Goal: Use online tool/utility: Utilize a website feature to perform a specific function

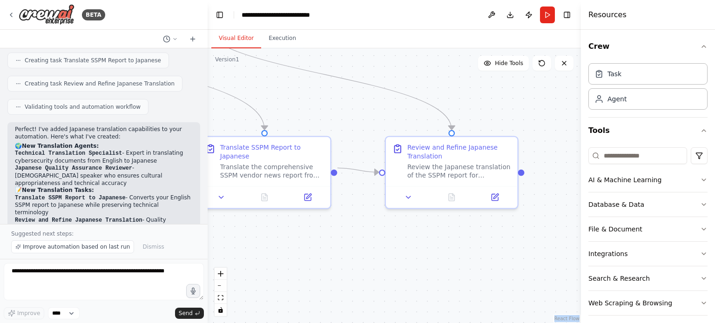
drag, startPoint x: 509, startPoint y: 254, endPoint x: 343, endPoint y: 303, distance: 172.8
click at [343, 303] on div ".deletable-edge-delete-btn { width: 20px; height: 20px; border: 0px solid #ffff…" at bounding box center [394, 185] width 373 height 275
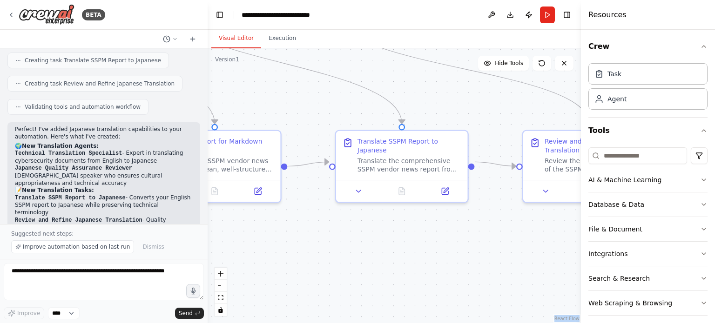
drag, startPoint x: 324, startPoint y: 266, endPoint x: 522, endPoint y: 260, distance: 197.8
click at [522, 260] on div ".deletable-edge-delete-btn { width: 20px; height: 20px; border: 0px solid #ffff…" at bounding box center [394, 185] width 373 height 275
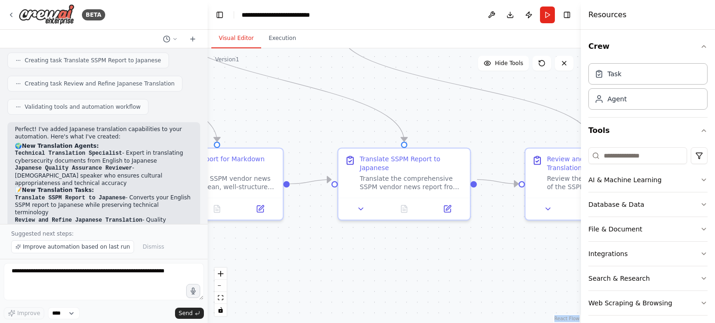
drag, startPoint x: 493, startPoint y: 243, endPoint x: 314, endPoint y: 265, distance: 180.5
click at [314, 265] on div ".deletable-edge-delete-btn { width: 20px; height: 20px; border: 0px solid #ffff…" at bounding box center [394, 185] width 373 height 275
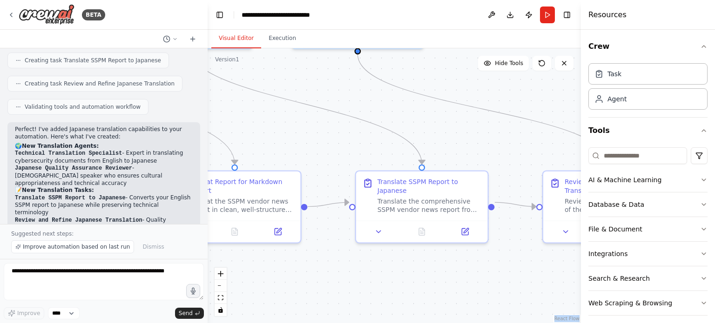
drag, startPoint x: 464, startPoint y: 244, endPoint x: 531, endPoint y: 277, distance: 74.9
click at [531, 277] on div ".deletable-edge-delete-btn { width: 20px; height: 20px; border: 0px solid #ffff…" at bounding box center [394, 185] width 373 height 275
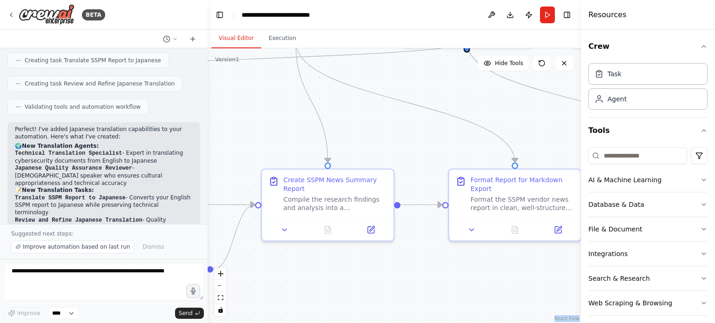
drag, startPoint x: 349, startPoint y: 271, endPoint x: 579, endPoint y: 258, distance: 229.7
click at [579, 258] on div "BETA Summarize the latest news about SSPM vendors. 11:03 ▶ Thought process I'm …" at bounding box center [357, 161] width 715 height 323
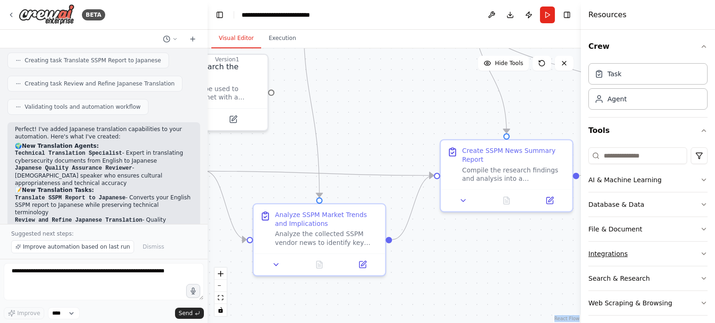
drag, startPoint x: 419, startPoint y: 273, endPoint x: 601, endPoint y: 242, distance: 184.0
click at [601, 242] on div "BETA Summarize the latest news about SSPM vendors. 11:03 ▶ Thought process I'm …" at bounding box center [357, 161] width 715 height 323
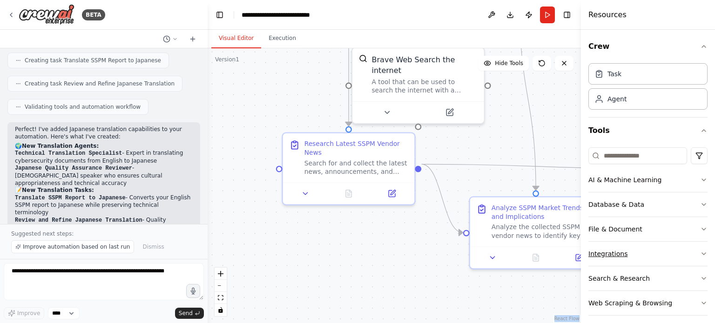
drag, startPoint x: 556, startPoint y: 259, endPoint x: 672, endPoint y: 261, distance: 115.4
click at [674, 261] on div "BETA Summarize the latest news about SSPM vendors. 11:03 ▶ Thought process I'm …" at bounding box center [357, 161] width 715 height 323
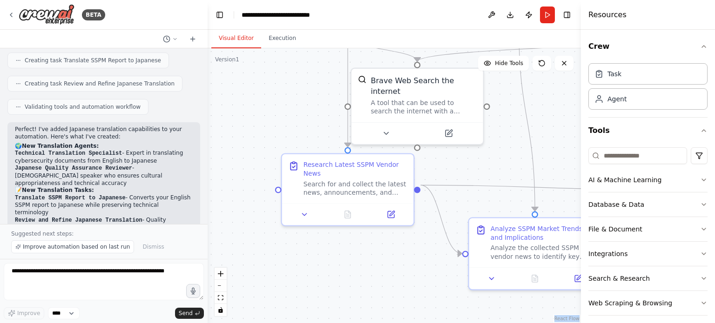
drag, startPoint x: 453, startPoint y: 250, endPoint x: 406, endPoint y: 270, distance: 50.9
click at [407, 273] on div ".deletable-edge-delete-btn { width: 20px; height: 20px; border: 0px solid #ffff…" at bounding box center [394, 185] width 373 height 275
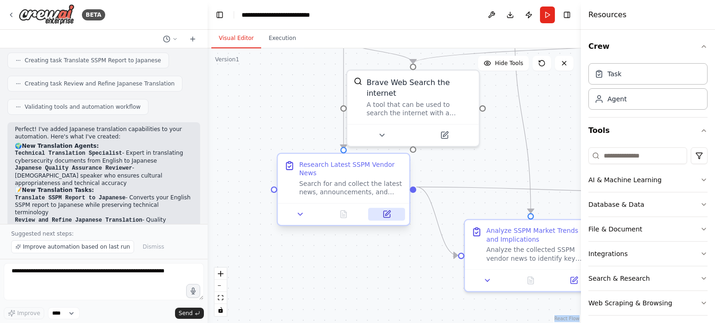
click at [383, 210] on icon at bounding box center [386, 214] width 8 height 8
click at [388, 211] on icon at bounding box center [387, 213] width 5 height 5
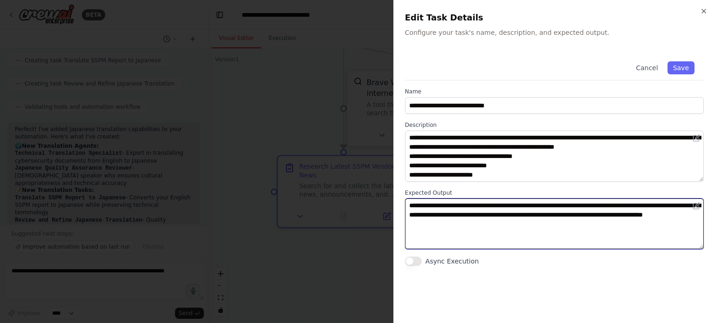
drag, startPoint x: 503, startPoint y: 228, endPoint x: 408, endPoint y: 208, distance: 97.9
click at [408, 208] on textarea "**********" at bounding box center [554, 224] width 299 height 51
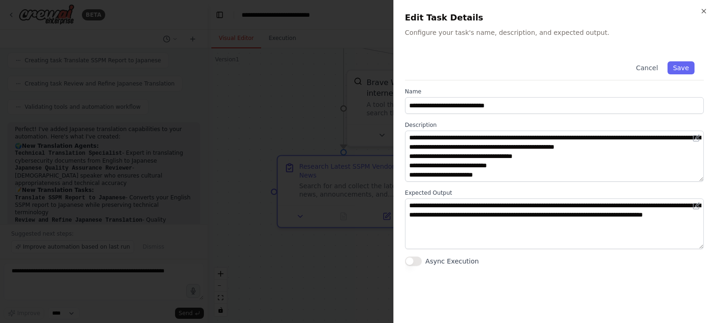
click at [499, 268] on div "**********" at bounding box center [554, 182] width 299 height 260
click at [707, 10] on icon "button" at bounding box center [703, 10] width 7 height 7
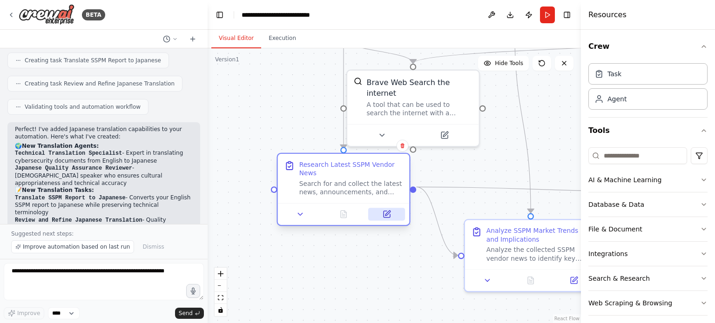
click at [391, 208] on button at bounding box center [386, 214] width 37 height 13
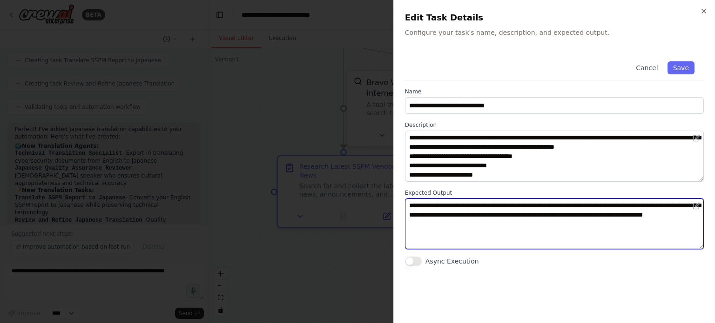
click at [513, 235] on textarea "**********" at bounding box center [554, 224] width 299 height 51
drag, startPoint x: 469, startPoint y: 227, endPoint x: 389, endPoint y: 201, distance: 83.6
click at [389, 201] on body "BETA Summarize the latest news about SSPM vendors. 11:03 ▶ Thought process I'm …" at bounding box center [357, 161] width 715 height 323
paste textarea "**********"
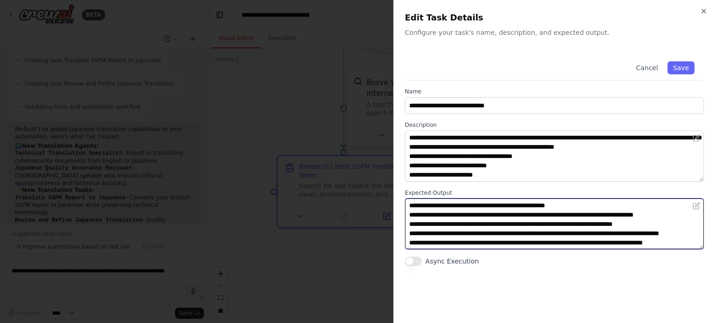
scroll to position [47, 0]
type textarea "**********"
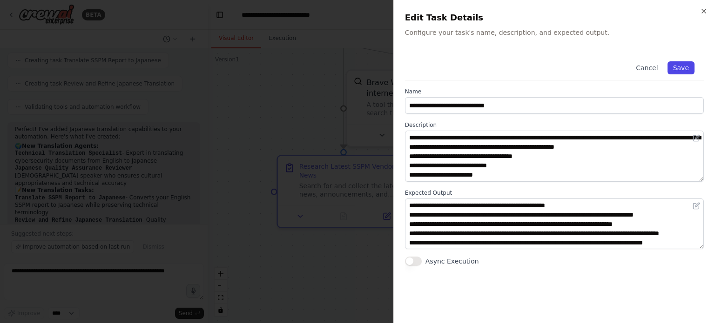
click at [685, 68] on button "Save" at bounding box center [680, 67] width 27 height 13
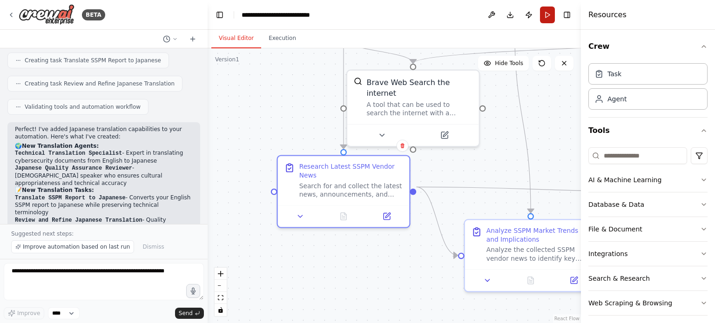
click at [550, 18] on button "Run" at bounding box center [547, 15] width 15 height 17
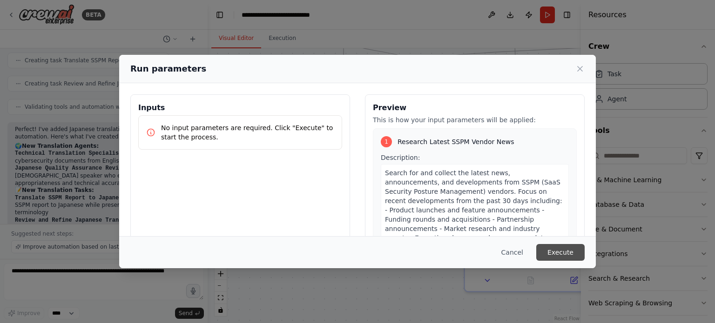
click at [565, 250] on button "Execute" at bounding box center [560, 252] width 48 height 17
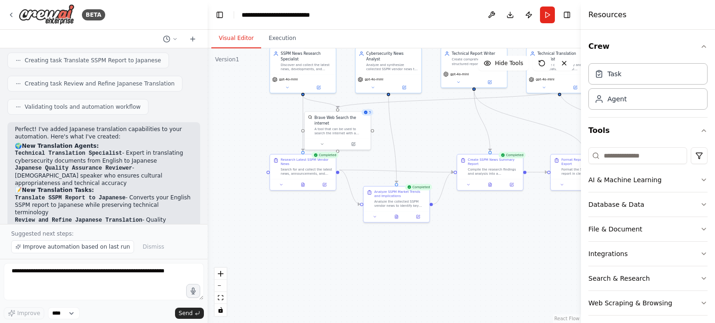
drag, startPoint x: 408, startPoint y: 138, endPoint x: 347, endPoint y: 214, distance: 98.0
click at [347, 214] on div ".deletable-edge-delete-btn { width: 20px; height: 20px; border: 0px solid #ffff…" at bounding box center [394, 185] width 373 height 275
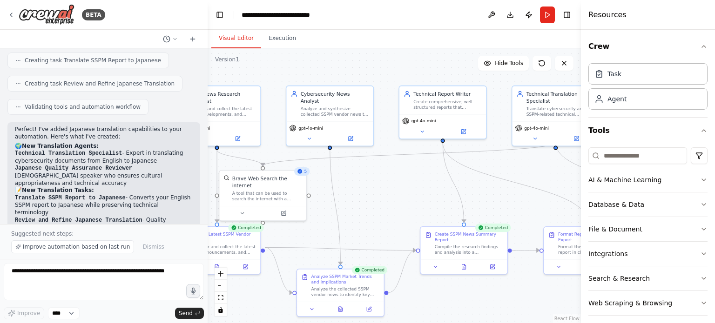
drag, startPoint x: 372, startPoint y: 195, endPoint x: 393, endPoint y: 174, distance: 29.0
click at [393, 175] on div ".deletable-edge-delete-btn { width: 20px; height: 20px; border: 0px solid #ffff…" at bounding box center [394, 185] width 373 height 275
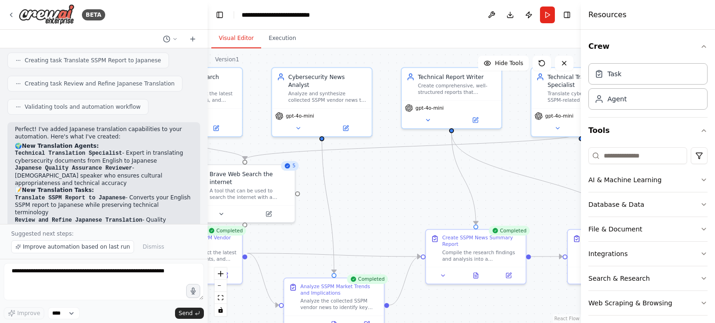
drag, startPoint x: 372, startPoint y: 186, endPoint x: 409, endPoint y: 169, distance: 41.1
click at [409, 169] on div ".deletable-edge-delete-btn { width: 20px; height: 20px; border: 0px solid #ffff…" at bounding box center [394, 185] width 373 height 275
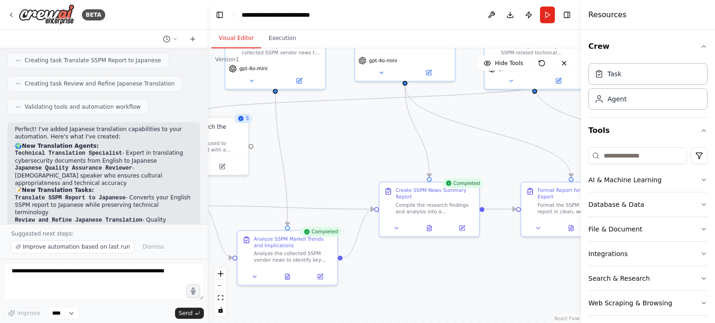
drag, startPoint x: 463, startPoint y: 284, endPoint x: 378, endPoint y: 253, distance: 90.7
click at [378, 253] on div ".deletable-edge-delete-btn { width: 20px; height: 20px; border: 0px solid #ffff…" at bounding box center [394, 185] width 373 height 275
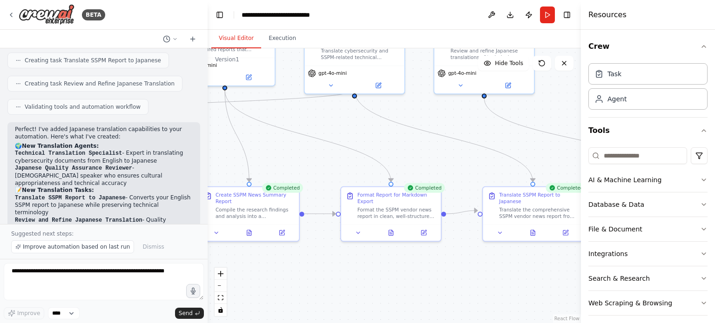
drag, startPoint x: 504, startPoint y: 269, endPoint x: 326, endPoint y: 274, distance: 178.7
click at [326, 274] on div ".deletable-edge-delete-btn { width: 20px; height: 20px; border: 0px solid #ffff…" at bounding box center [394, 185] width 373 height 275
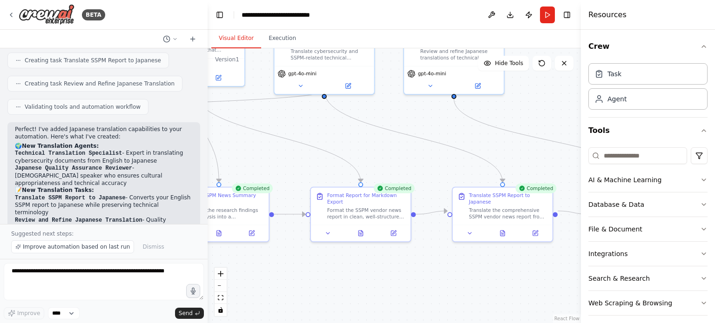
drag, startPoint x: 541, startPoint y: 269, endPoint x: 503, endPoint y: 270, distance: 37.7
click at [504, 270] on div ".deletable-edge-delete-btn { width: 20px; height: 20px; border: 0px solid #ffff…" at bounding box center [394, 185] width 373 height 275
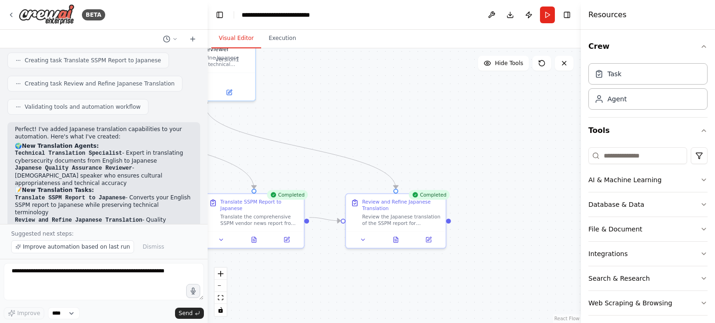
drag, startPoint x: 519, startPoint y: 268, endPoint x: 268, endPoint y: 277, distance: 251.0
click at [270, 276] on div ".deletable-edge-delete-btn { width: 20px; height: 20px; border: 0px solid #ffff…" at bounding box center [394, 185] width 373 height 275
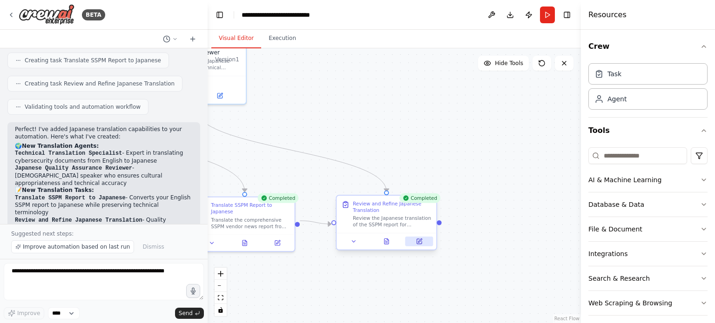
click at [422, 241] on icon at bounding box center [419, 241] width 7 height 7
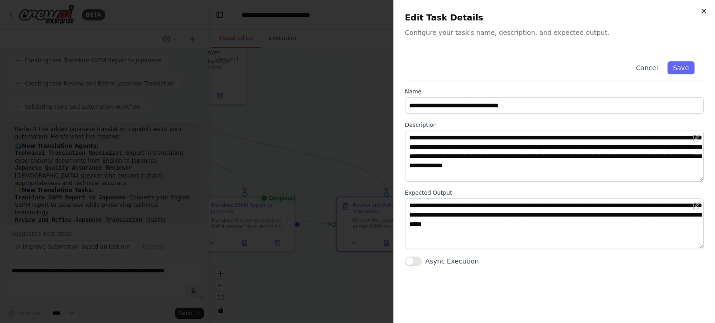
click at [706, 8] on icon "button" at bounding box center [703, 10] width 7 height 7
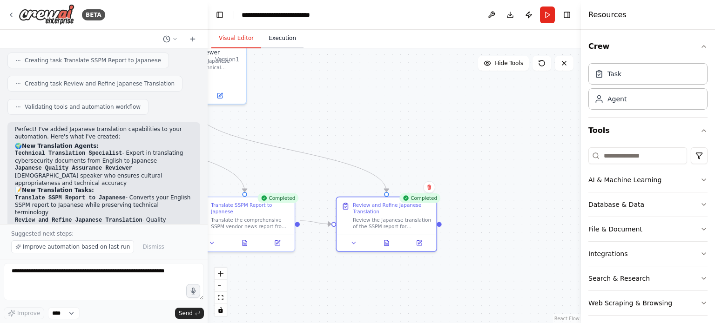
click at [276, 40] on button "Execution" at bounding box center [282, 39] width 42 height 20
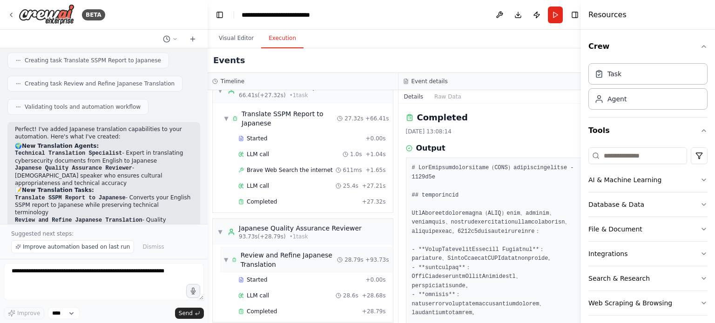
scroll to position [566, 0]
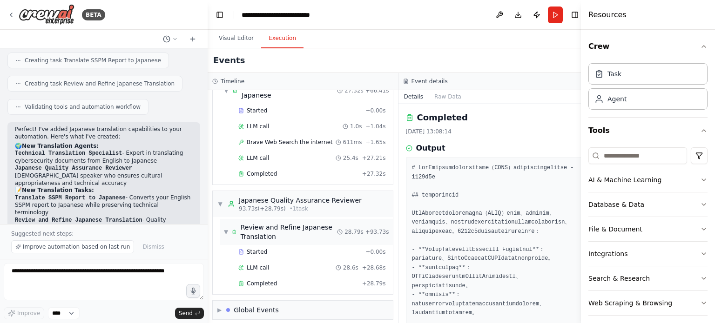
click at [286, 235] on div "Review and Refine Japanese Translation" at bounding box center [289, 232] width 97 height 19
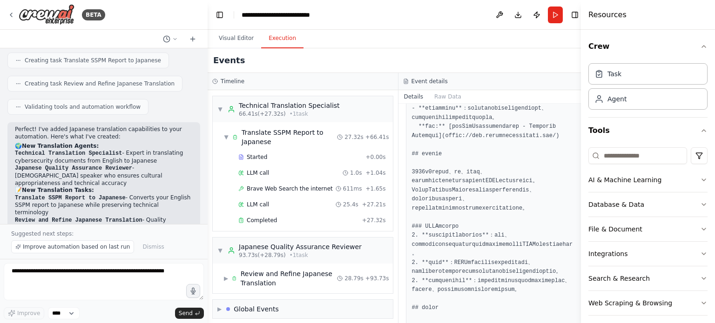
scroll to position [1046, 0]
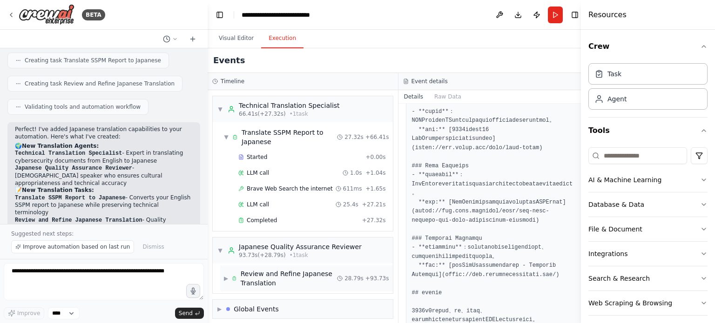
click at [227, 275] on span "▶" at bounding box center [226, 278] width 4 height 7
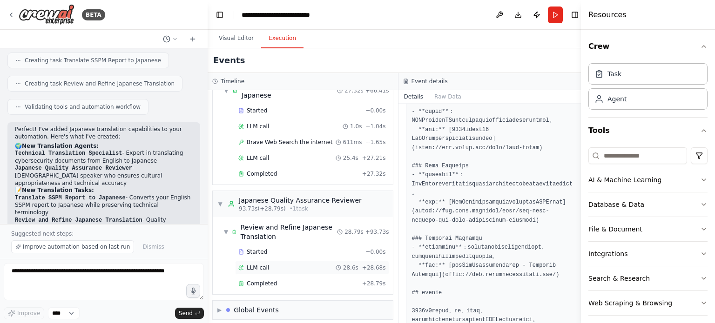
click at [273, 264] on div "LLM call 28.6s + 28.68s" at bounding box center [312, 267] width 148 height 7
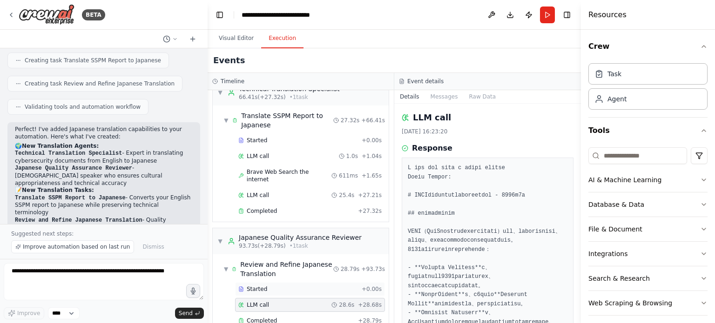
click at [276, 282] on div "Started + 0.00s" at bounding box center [310, 289] width 150 height 14
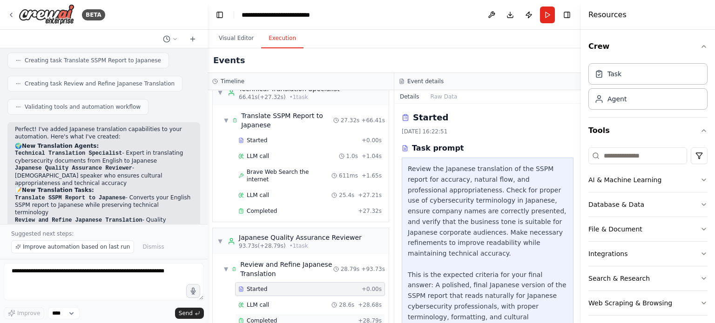
click at [268, 317] on span "Completed" at bounding box center [262, 320] width 30 height 7
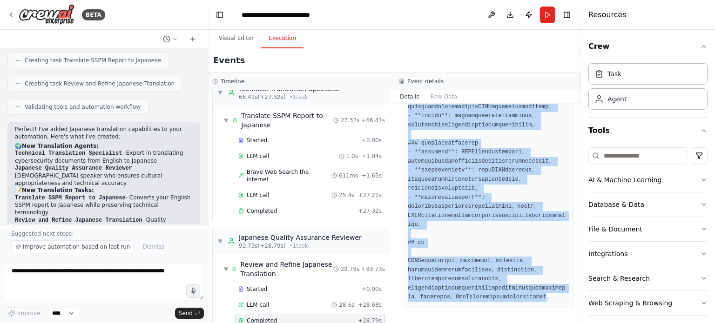
scroll to position [1430, 0]
drag, startPoint x: 408, startPoint y: 167, endPoint x: 536, endPoint y: 313, distance: 194.2
click at [536, 313] on div "Completed 2025/8/27 16:23:20 Output" at bounding box center [487, 214] width 187 height 220
copy pre "# SSPMベンダーニュースに関する包括的レポート - 2025年8月 ## エグゼクティブサマリー SSPM（SaaSセキュリティポスチャーマネジメント）市…"
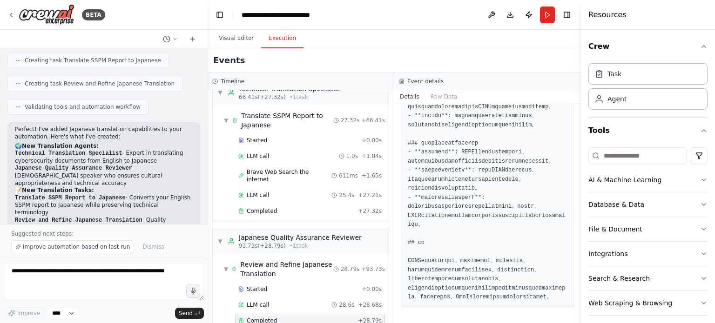
click at [449, 49] on div "Events" at bounding box center [394, 60] width 373 height 25
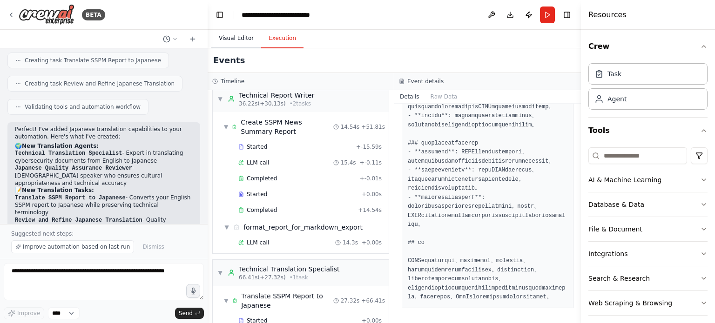
scroll to position [380, 0]
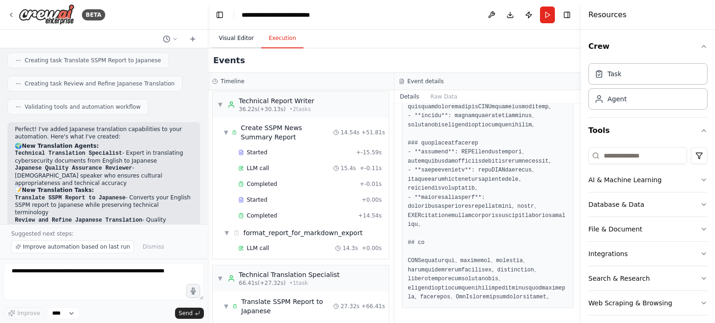
click at [238, 35] on button "Visual Editor" at bounding box center [236, 39] width 50 height 20
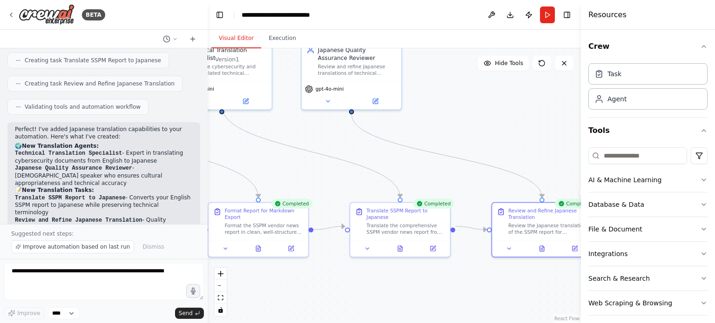
drag, startPoint x: 412, startPoint y: 148, endPoint x: 536, endPoint y: 178, distance: 127.9
click at [536, 178] on div ".deletable-edge-delete-btn { width: 20px; height: 20px; border: 0px solid #ffff…" at bounding box center [394, 185] width 373 height 275
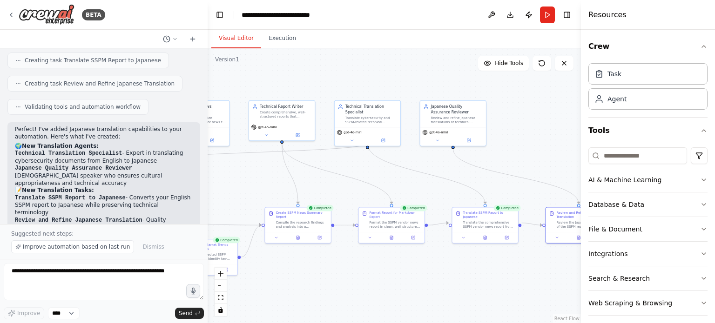
drag, startPoint x: 417, startPoint y: 161, endPoint x: 506, endPoint y: 165, distance: 89.4
click at [506, 165] on div ".deletable-edge-delete-btn { width: 20px; height: 20px; border: 0px solid #ffff…" at bounding box center [394, 185] width 373 height 275
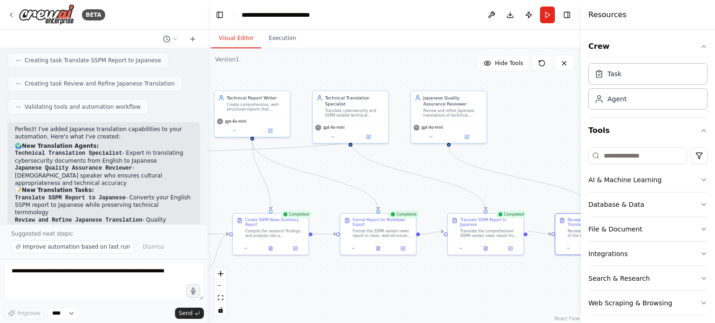
click at [376, 38] on div "Visual Editor Execution" at bounding box center [394, 39] width 373 height 19
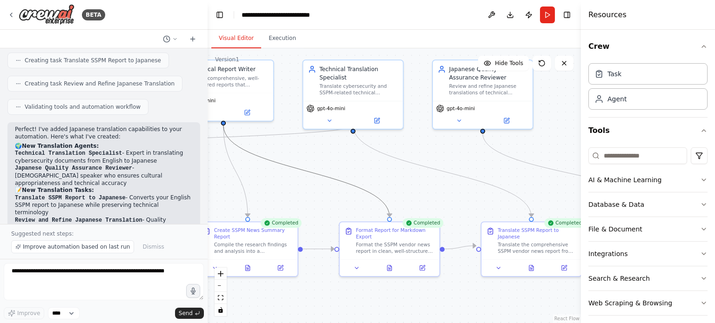
drag, startPoint x: 328, startPoint y: 178, endPoint x: 375, endPoint y: 171, distance: 48.0
click at [376, 173] on div ".deletable-edge-delete-btn { width: 20px; height: 20px; border: 0px solid #ffff…" at bounding box center [394, 185] width 373 height 275
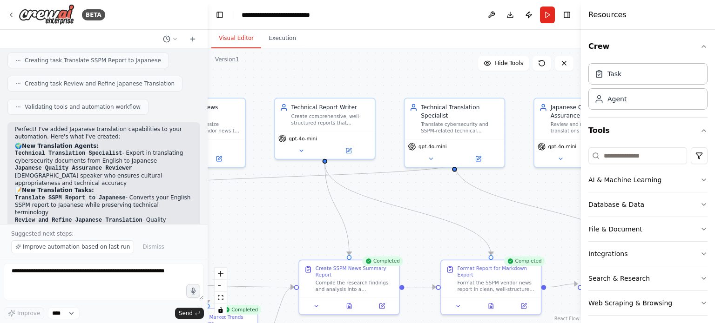
drag, startPoint x: 375, startPoint y: 170, endPoint x: 476, endPoint y: 208, distance: 108.4
click at [479, 208] on div ".deletable-edge-delete-btn { width: 20px; height: 20px; border: 0px solid #ffff…" at bounding box center [394, 185] width 373 height 275
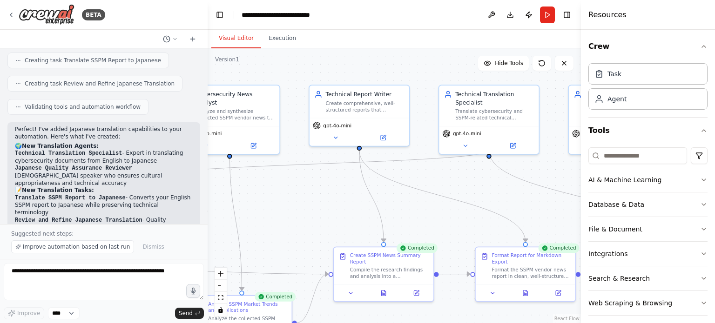
drag, startPoint x: 285, startPoint y: 216, endPoint x: 317, endPoint y: 203, distance: 34.6
click at [317, 203] on div ".deletable-edge-delete-btn { width: 20px; height: 20px; border: 0px solid #ffff…" at bounding box center [394, 185] width 373 height 275
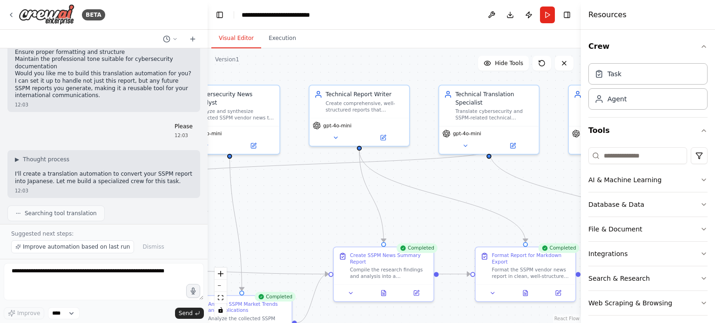
scroll to position [1892, 0]
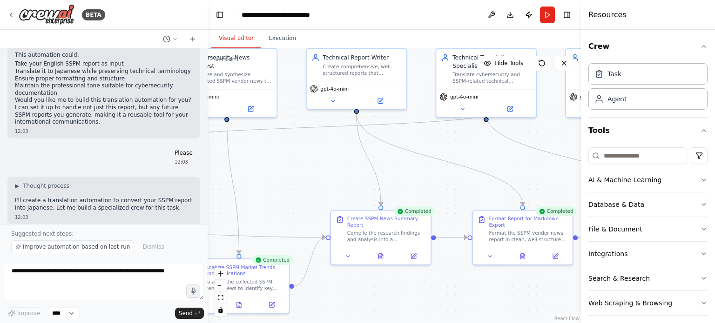
drag, startPoint x: 271, startPoint y: 191, endPoint x: 268, endPoint y: 154, distance: 36.9
click at [268, 154] on div ".deletable-edge-delete-btn { width: 20px; height: 20px; border: 0px solid #ffff…" at bounding box center [394, 185] width 373 height 275
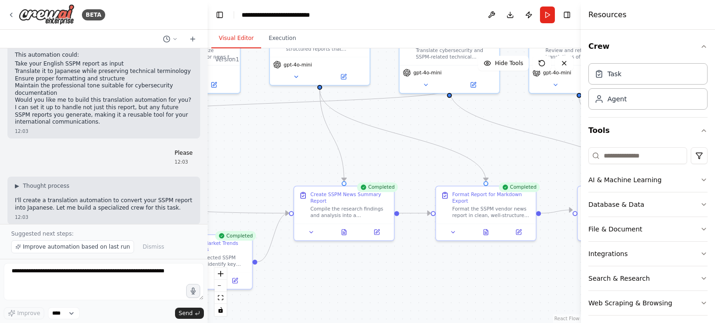
drag, startPoint x: 280, startPoint y: 165, endPoint x: 243, endPoint y: 141, distance: 44.0
click at [243, 141] on div ".deletable-edge-delete-btn { width: 20px; height: 20px; border: 0px solid #ffff…" at bounding box center [394, 185] width 373 height 275
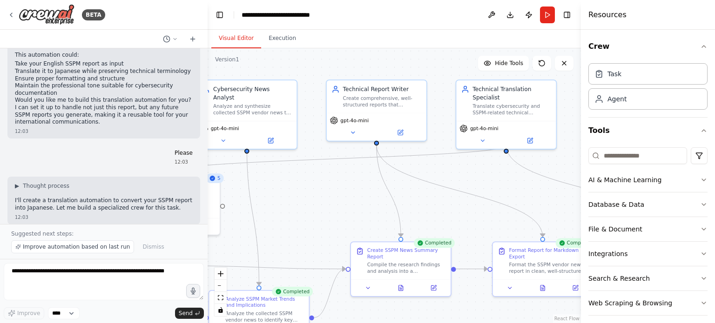
drag, startPoint x: 386, startPoint y: 149, endPoint x: 443, endPoint y: 205, distance: 79.6
click at [443, 205] on div ".deletable-edge-delete-btn { width: 20px; height: 20px; border: 0px solid #ffff…" at bounding box center [394, 185] width 373 height 275
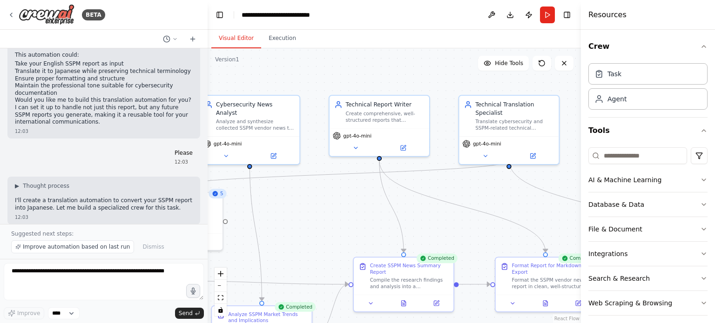
drag, startPoint x: 317, startPoint y: 201, endPoint x: 307, endPoint y: 222, distance: 23.3
click at [307, 222] on div ".deletable-edge-delete-btn { width: 20px; height: 20px; border: 0px solid #ffff…" at bounding box center [394, 185] width 373 height 275
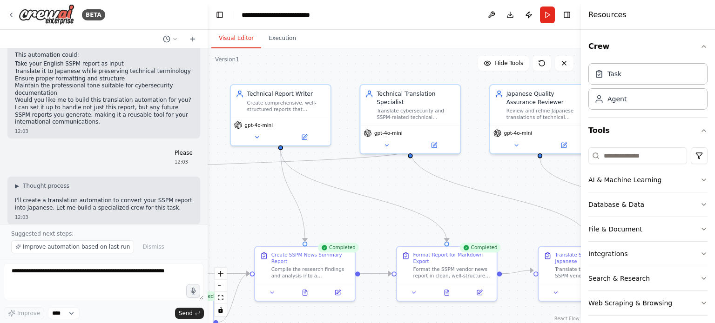
drag, startPoint x: 478, startPoint y: 188, endPoint x: 440, endPoint y: 182, distance: 39.0
click at [378, 177] on div ".deletable-edge-delete-btn { width: 20px; height: 20px; border: 0px solid #ffff…" at bounding box center [394, 185] width 373 height 275
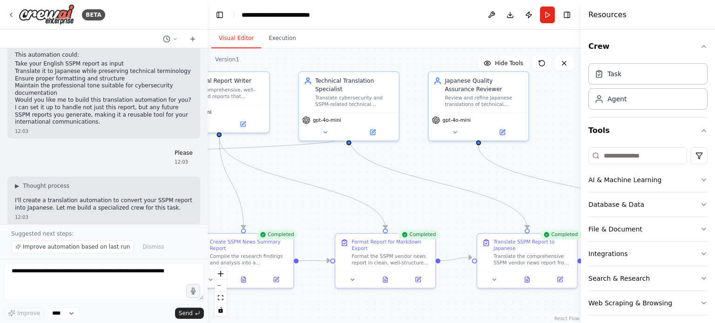
drag, startPoint x: 497, startPoint y: 210, endPoint x: 411, endPoint y: 188, distance: 88.4
click at [412, 188] on div ".deletable-edge-delete-btn { width: 20px; height: 20px; border: 0px solid #ffff…" at bounding box center [394, 185] width 373 height 275
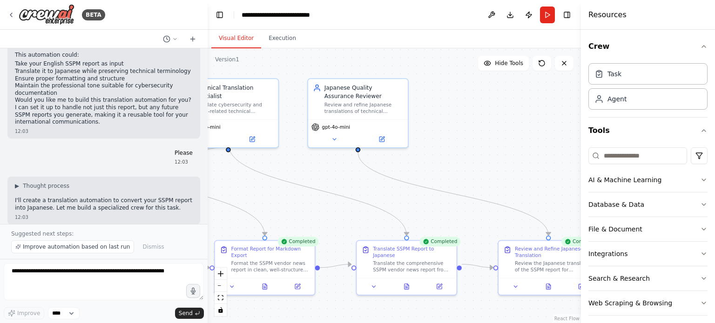
drag, startPoint x: 503, startPoint y: 184, endPoint x: 406, endPoint y: 203, distance: 98.1
click at [407, 202] on div ".deletable-edge-delete-btn { width: 20px; height: 20px; border: 0px solid #ffff…" at bounding box center [394, 185] width 373 height 275
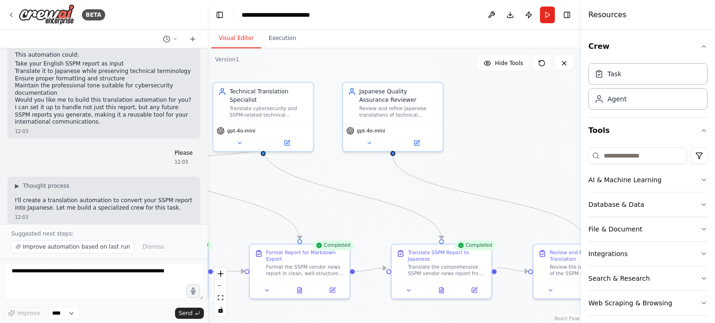
drag, startPoint x: 431, startPoint y: 169, endPoint x: 473, endPoint y: 173, distance: 42.0
click at [473, 173] on div ".deletable-edge-delete-btn { width: 20px; height: 20px; border: 0px solid #ffff…" at bounding box center [394, 185] width 373 height 275
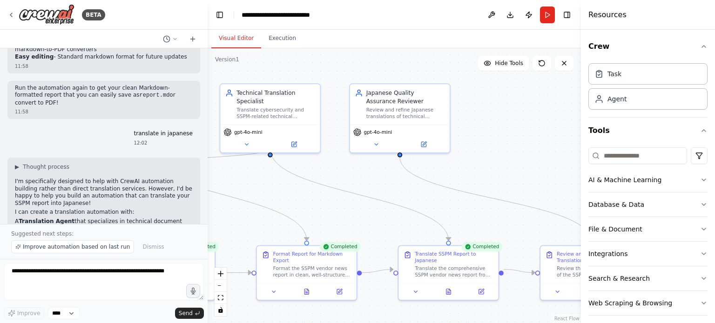
scroll to position [1660, 0]
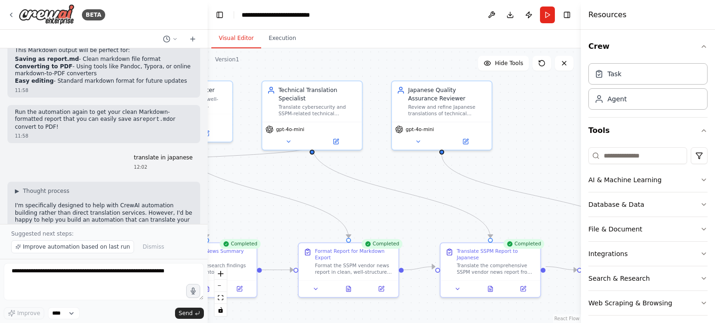
drag, startPoint x: 351, startPoint y: 228, endPoint x: 393, endPoint y: 226, distance: 42.0
click at [393, 226] on div ".deletable-edge-delete-btn { width: 20px; height: 20px; border: 0px solid #ffff…" at bounding box center [394, 185] width 373 height 275
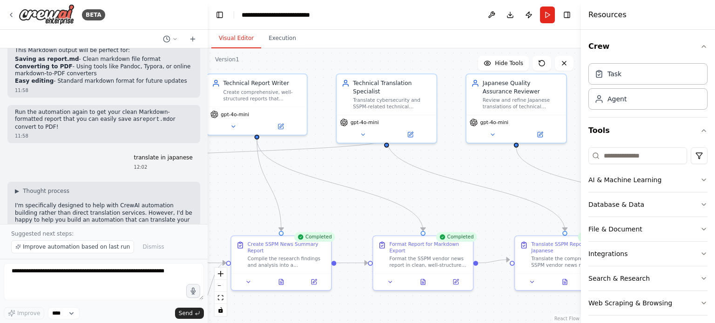
drag, startPoint x: 362, startPoint y: 199, endPoint x: 439, endPoint y: 191, distance: 78.1
click at [439, 191] on div ".deletable-edge-delete-btn { width: 20px; height: 20px; border: 0px solid #ffff…" at bounding box center [394, 185] width 373 height 275
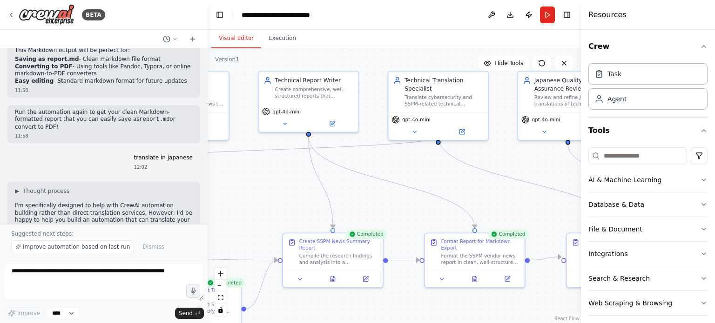
drag, startPoint x: 359, startPoint y: 201, endPoint x: 408, endPoint y: 198, distance: 48.9
click at [408, 198] on div ".deletable-edge-delete-btn { width: 20px; height: 20px; border: 0px solid #ffff…" at bounding box center [394, 185] width 373 height 275
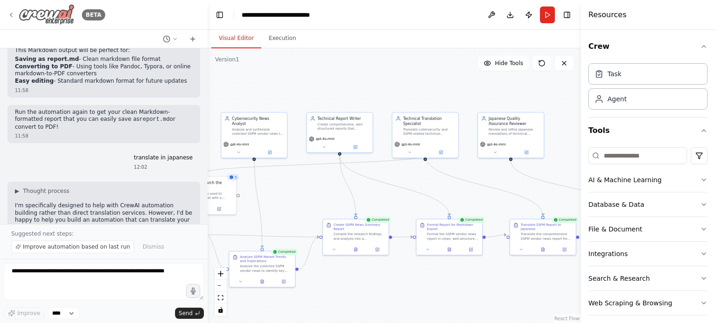
click at [53, 13] on img at bounding box center [47, 14] width 56 height 21
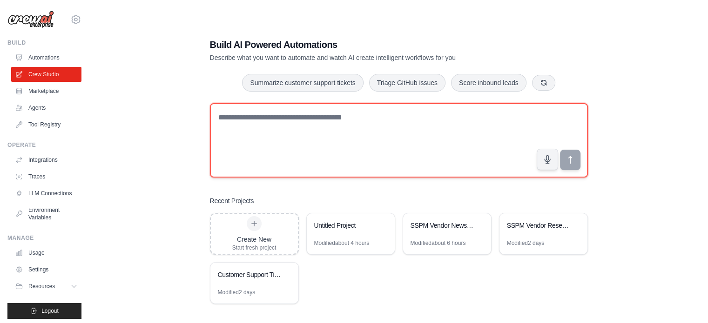
click at [341, 155] on textarea at bounding box center [399, 140] width 378 height 74
click at [307, 133] on textarea at bounding box center [399, 140] width 378 height 74
click at [369, 139] on textarea at bounding box center [399, 140] width 378 height 74
paste textarea "**********"
click at [287, 124] on textarea "**********" at bounding box center [399, 140] width 378 height 74
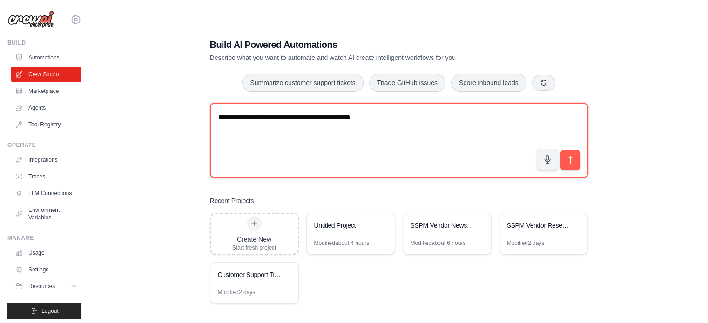
drag, startPoint x: 408, startPoint y: 116, endPoint x: 329, endPoint y: 115, distance: 79.1
click at [329, 115] on textarea "**********" at bounding box center [399, 140] width 378 height 74
type textarea "**********"
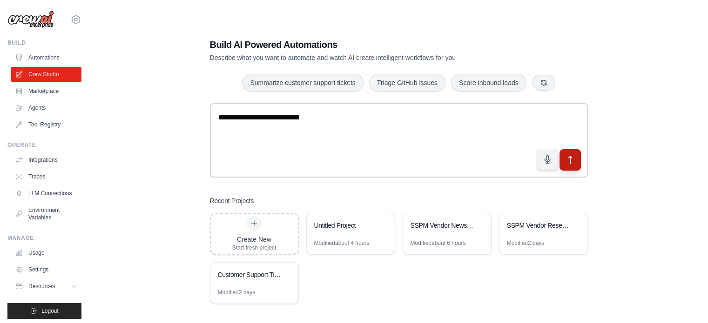
click at [573, 160] on icon "submit" at bounding box center [570, 160] width 10 height 10
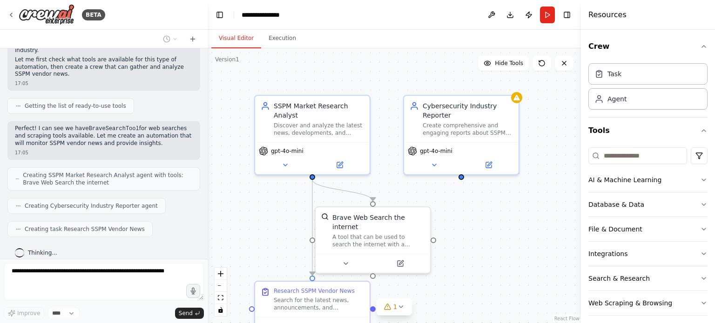
scroll to position [105, 0]
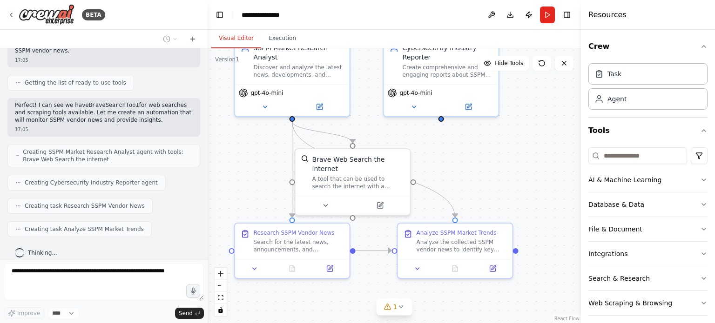
drag, startPoint x: 493, startPoint y: 230, endPoint x: 473, endPoint y: 171, distance: 62.8
click at [473, 171] on div ".deletable-edge-delete-btn { width: 20px; height: 20px; border: 0px solid #ffff…" at bounding box center [394, 185] width 373 height 275
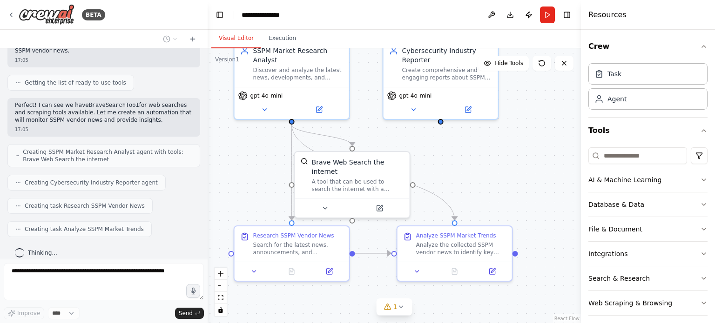
drag, startPoint x: 490, startPoint y: 198, endPoint x: 485, endPoint y: 206, distance: 9.4
click at [486, 206] on div ".deletable-edge-delete-btn { width: 20px; height: 20px; border: 0px solid #ffff…" at bounding box center [394, 185] width 373 height 275
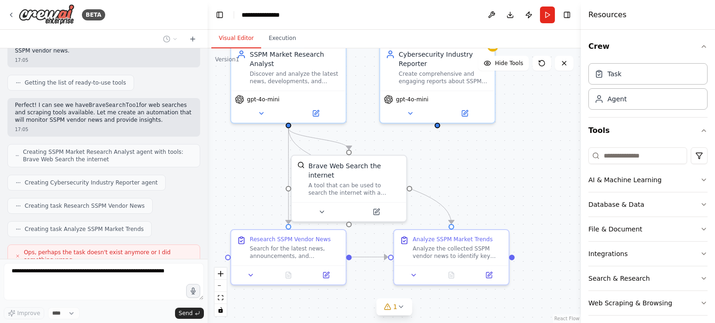
scroll to position [136, 0]
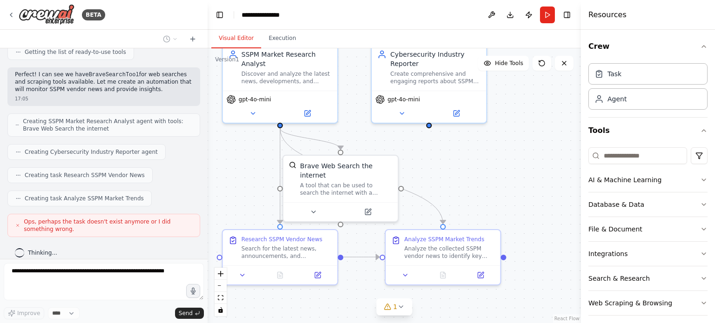
drag, startPoint x: 503, startPoint y: 191, endPoint x: 493, endPoint y: 192, distance: 9.8
click at [493, 192] on div ".deletable-edge-delete-btn { width: 20px; height: 20px; border: 0px solid #ffff…" at bounding box center [394, 185] width 373 height 275
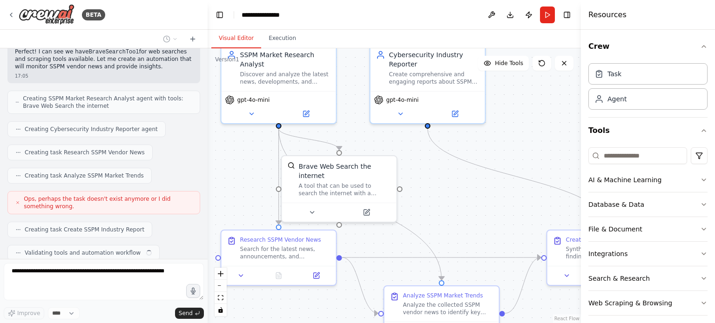
scroll to position [182, 0]
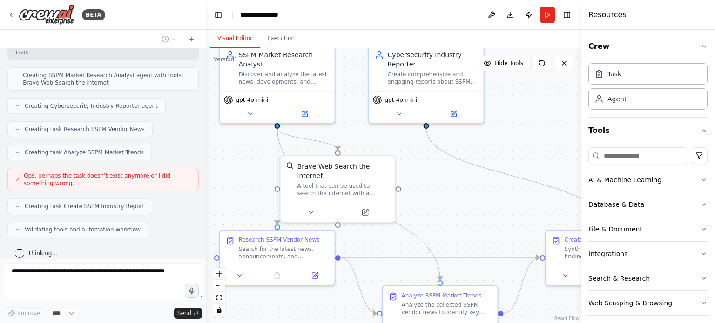
drag, startPoint x: 207, startPoint y: 161, endPoint x: 208, endPoint y: 143, distance: 18.2
click at [208, 142] on div "BETA SSPM Vendor News & Insights 17:05 ▶ Thought process I can help you create …" at bounding box center [357, 161] width 715 height 323
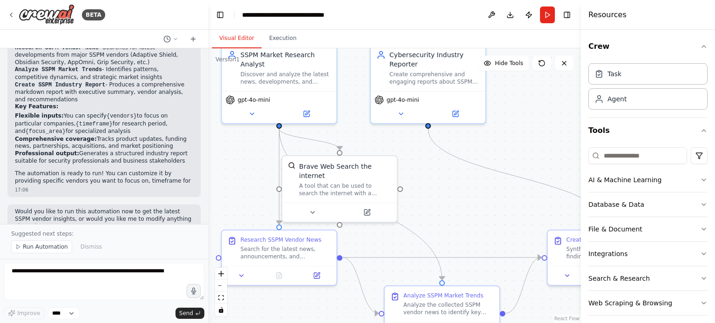
scroll to position [516, 0]
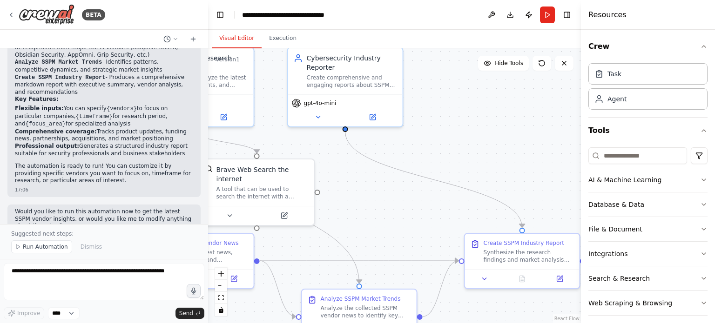
drag, startPoint x: 485, startPoint y: 222, endPoint x: 395, endPoint y: 180, distance: 100.1
click at [416, 235] on div ".deletable-edge-delete-btn { width: 20px; height: 20px; border: 0px solid #ffff…" at bounding box center [394, 185] width 373 height 275
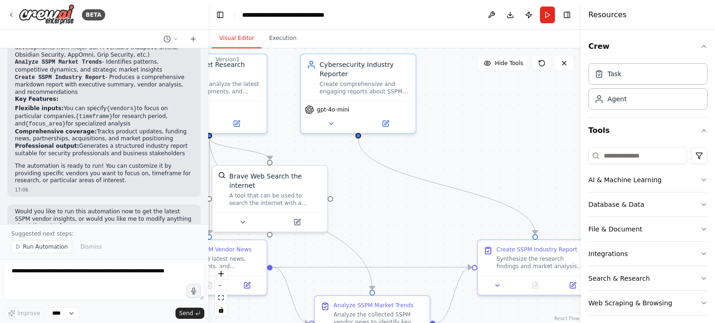
drag, startPoint x: 429, startPoint y: 226, endPoint x: 423, endPoint y: 201, distance: 25.2
click at [425, 210] on div ".deletable-edge-delete-btn { width: 20px; height: 20px; border: 0px solid #ffff…" at bounding box center [394, 185] width 373 height 275
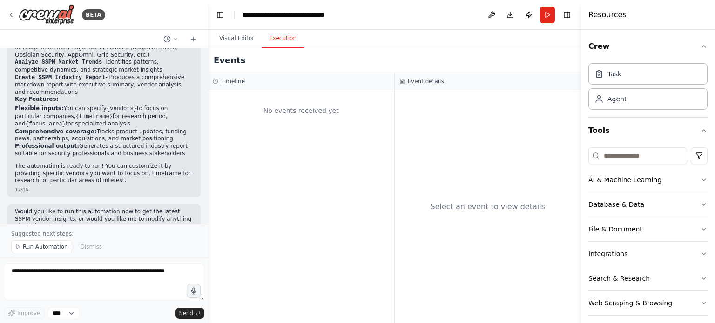
click at [282, 45] on button "Execution" at bounding box center [282, 39] width 42 height 20
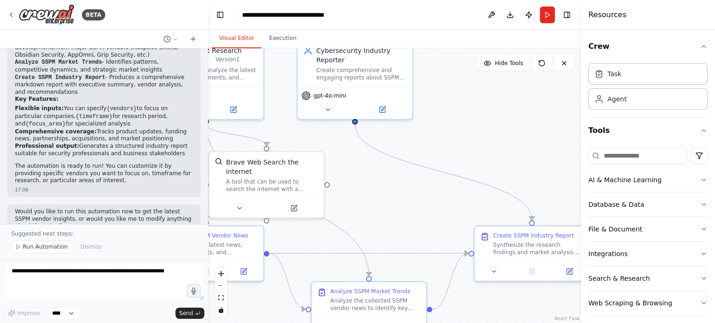
click at [242, 37] on button "Visual Editor" at bounding box center [237, 39] width 50 height 20
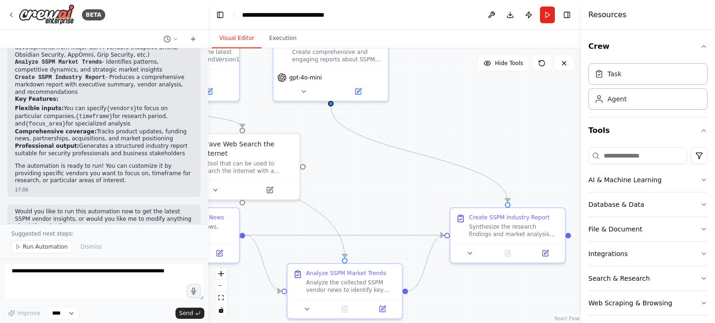
drag, startPoint x: 495, startPoint y: 161, endPoint x: 451, endPoint y: 114, distance: 64.2
click at [451, 114] on div ".deletable-edge-delete-btn { width: 20px; height: 20px; border: 0px solid #ffff…" at bounding box center [394, 185] width 373 height 275
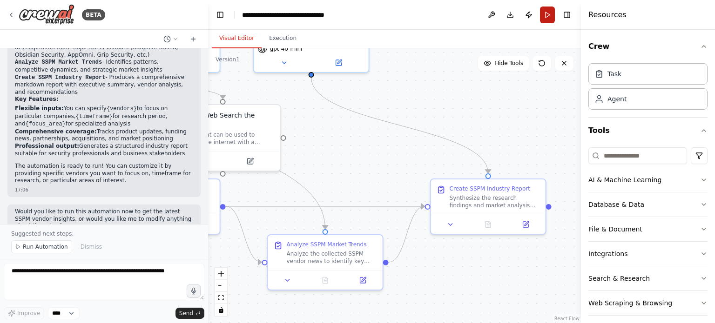
click at [550, 13] on button "Run" at bounding box center [547, 15] width 15 height 17
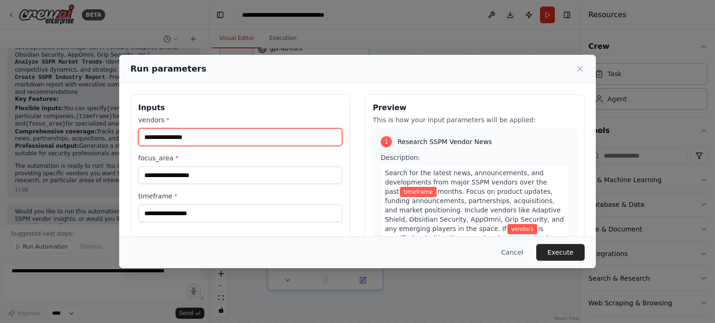
click at [200, 141] on input "vendors *" at bounding box center [240, 137] width 204 height 18
click at [201, 152] on div "vendors * focus_area * timeframe *" at bounding box center [240, 168] width 204 height 107
click at [204, 159] on label "focus_area *" at bounding box center [240, 158] width 204 height 9
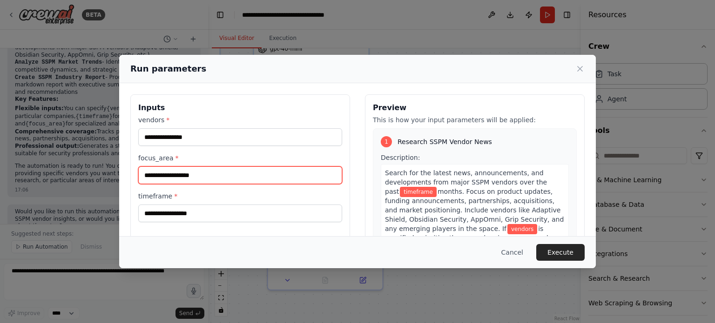
click at [204, 167] on input "focus_area *" at bounding box center [240, 176] width 204 height 18
click at [205, 171] on input "focus_area *" at bounding box center [240, 176] width 204 height 18
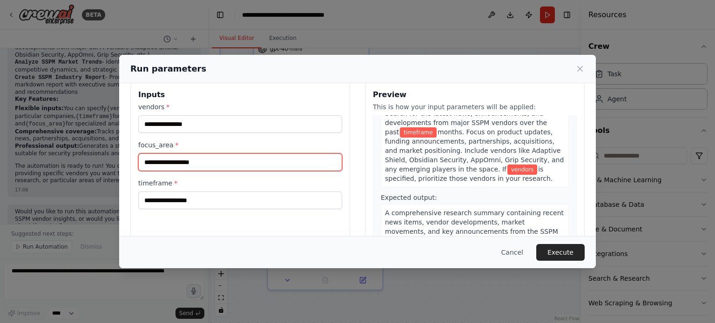
scroll to position [0, 0]
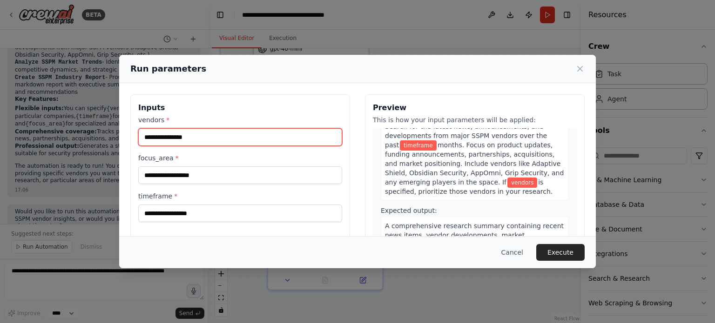
click at [216, 139] on input "vendors *" at bounding box center [240, 137] width 204 height 18
click at [247, 139] on input "vendors *" at bounding box center [240, 137] width 204 height 18
type input "*"
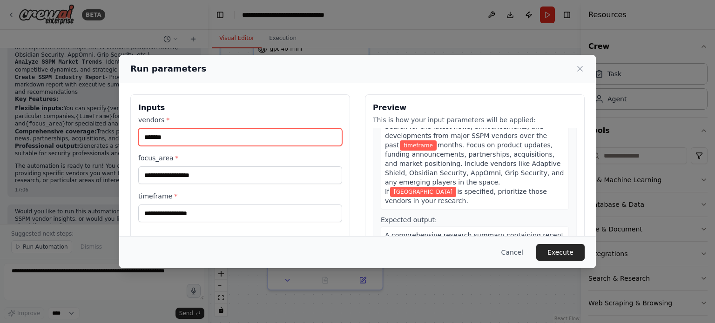
type input "*******"
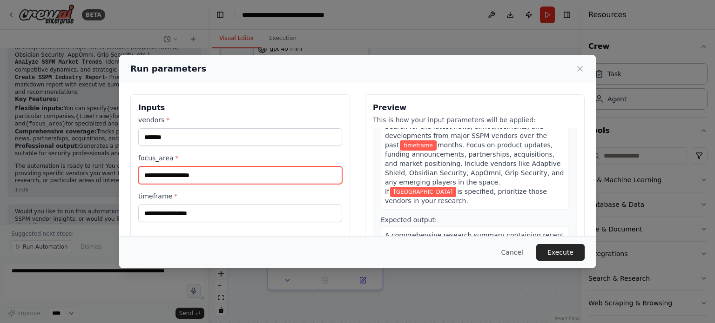
click at [244, 169] on input "focus_area *" at bounding box center [240, 176] width 204 height 18
type input "*"
type input "****"
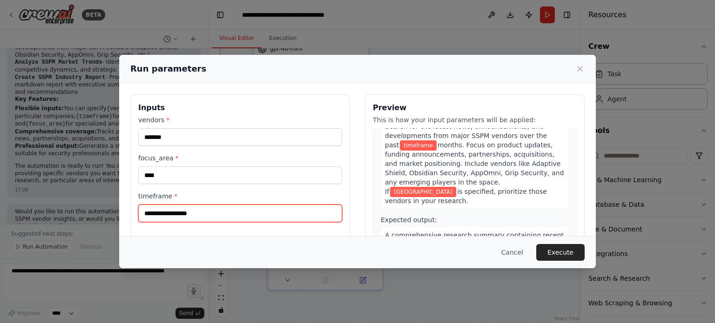
click at [256, 208] on input "timeframe *" at bounding box center [240, 214] width 204 height 18
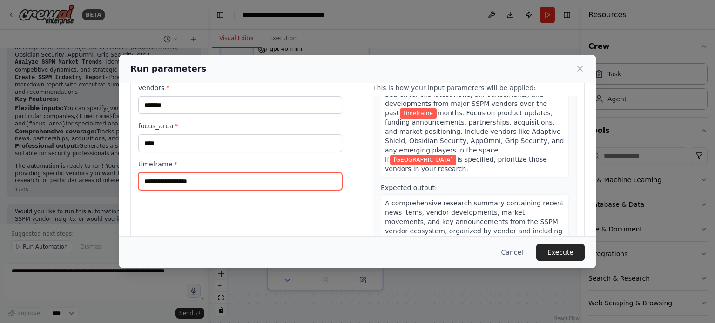
scroll to position [47, 0]
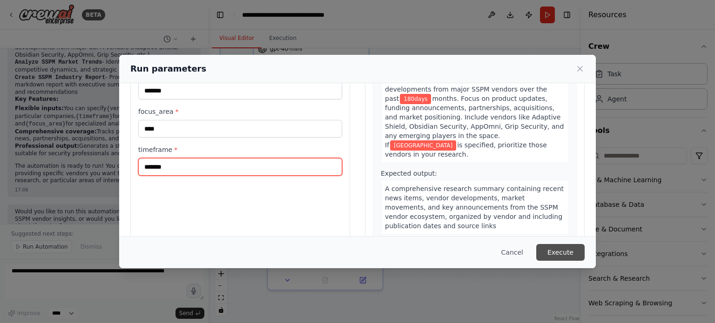
type input "*******"
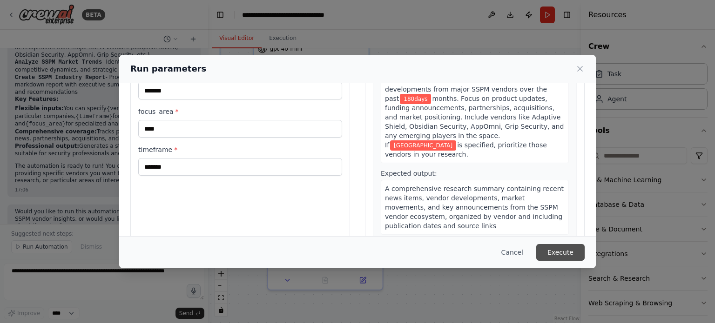
click at [561, 253] on button "Execute" at bounding box center [560, 252] width 48 height 17
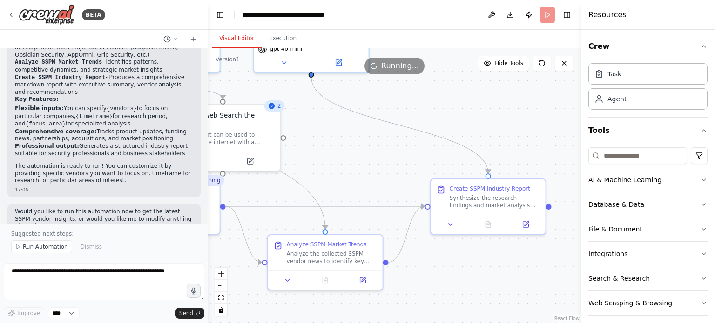
click at [519, 156] on div ".deletable-edge-delete-btn { width: 20px; height: 20px; border: 0px solid #ffff…" at bounding box center [394, 185] width 373 height 275
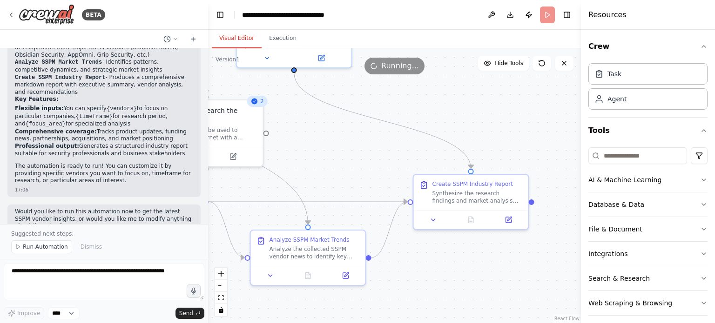
drag, startPoint x: 501, startPoint y: 137, endPoint x: 487, endPoint y: 134, distance: 14.2
click at [487, 134] on div ".deletable-edge-delete-btn { width: 20px; height: 20px; border: 0px solid #ffff…" at bounding box center [394, 185] width 373 height 275
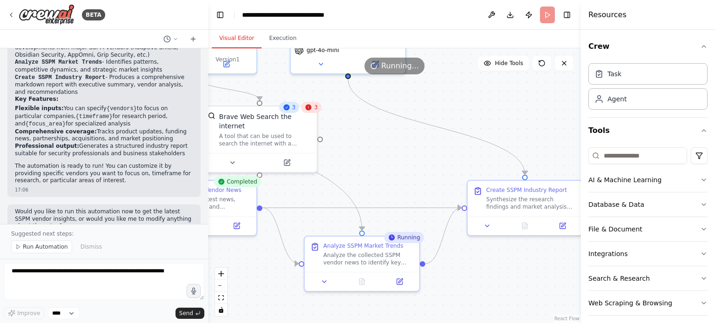
drag, startPoint x: 316, startPoint y: 150, endPoint x: 361, endPoint y: 153, distance: 44.8
click at [361, 153] on div ".deletable-edge-delete-btn { width: 20px; height: 20px; border: 0px solid #ffff…" at bounding box center [394, 185] width 373 height 275
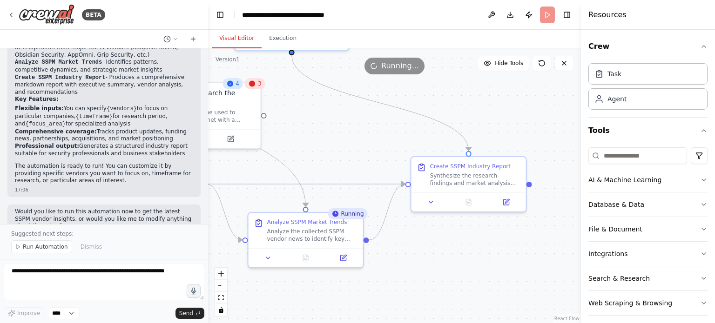
drag, startPoint x: 413, startPoint y: 163, endPoint x: 356, endPoint y: 139, distance: 61.7
click at [356, 139] on div ".deletable-edge-delete-btn { width: 20px; height: 20px; border: 0px solid #ffff…" at bounding box center [394, 185] width 373 height 275
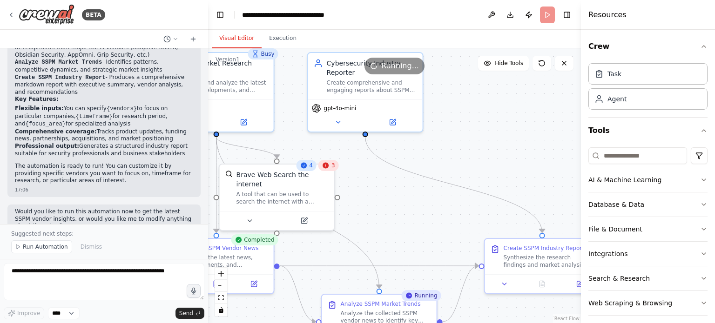
drag, startPoint x: 328, startPoint y: 134, endPoint x: 401, endPoint y: 215, distance: 109.4
click at [401, 215] on div ".deletable-edge-delete-btn { width: 20px; height: 20px; border: 0px solid #ffff…" at bounding box center [394, 185] width 373 height 275
drag, startPoint x: 456, startPoint y: 235, endPoint x: 434, endPoint y: 208, distance: 34.7
click at [434, 208] on div ".deletable-edge-delete-btn { width: 20px; height: 20px; border: 0px solid #ffff…" at bounding box center [394, 185] width 373 height 275
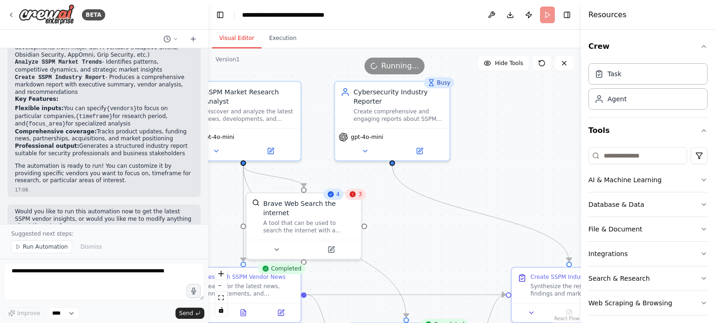
drag, startPoint x: 377, startPoint y: 171, endPoint x: 430, endPoint y: 235, distance: 82.9
click at [431, 235] on div ".deletable-edge-delete-btn { width: 20px; height: 20px; border: 0px solid #ffff…" at bounding box center [394, 185] width 373 height 275
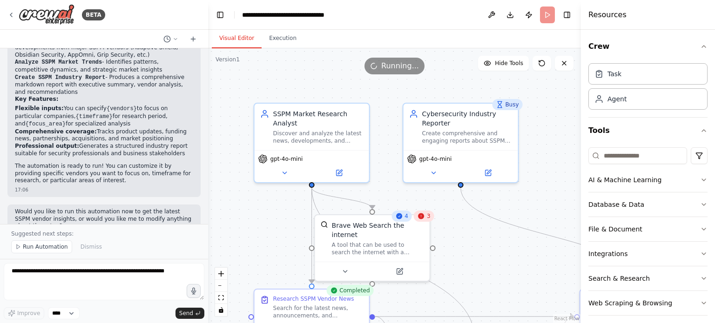
drag, startPoint x: 316, startPoint y: 167, endPoint x: 380, endPoint y: 180, distance: 65.1
click at [380, 180] on div ".deletable-edge-delete-btn { width: 20px; height: 20px; border: 0px solid #ffff…" at bounding box center [394, 185] width 373 height 275
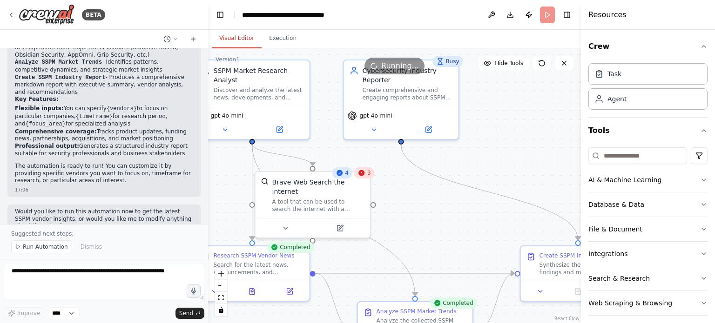
drag, startPoint x: 549, startPoint y: 201, endPoint x: 485, endPoint y: 169, distance: 72.0
click at [484, 150] on div ".deletable-edge-delete-btn { width: 20px; height: 20px; border: 0px solid #ffff…" at bounding box center [394, 185] width 373 height 275
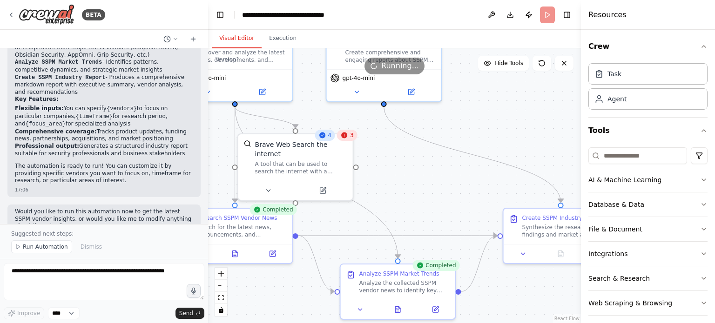
click at [460, 191] on div ".deletable-edge-delete-btn { width: 20px; height: 20px; border: 0px solid #ffff…" at bounding box center [394, 185] width 373 height 275
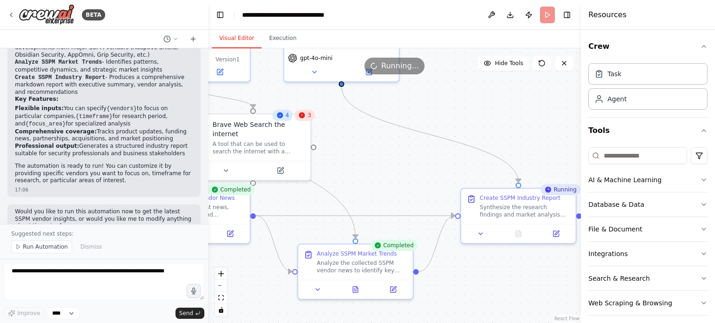
drag, startPoint x: 479, startPoint y: 202, endPoint x: 429, endPoint y: 188, distance: 52.0
click at [429, 188] on div ".deletable-edge-delete-btn { width: 20px; height: 20px; border: 0px solid #ffff…" at bounding box center [394, 185] width 373 height 275
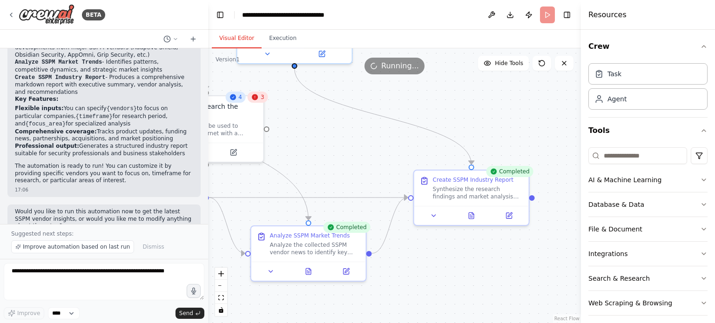
drag, startPoint x: 415, startPoint y: 186, endPoint x: 379, endPoint y: 169, distance: 40.0
click at [372, 168] on div ".deletable-edge-delete-btn { width: 20px; height: 20px; border: 0px solid #ffff…" at bounding box center [394, 185] width 373 height 275
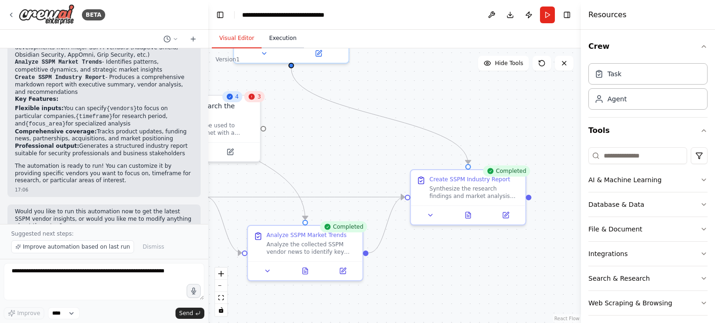
click at [284, 37] on button "Execution" at bounding box center [282, 39] width 42 height 20
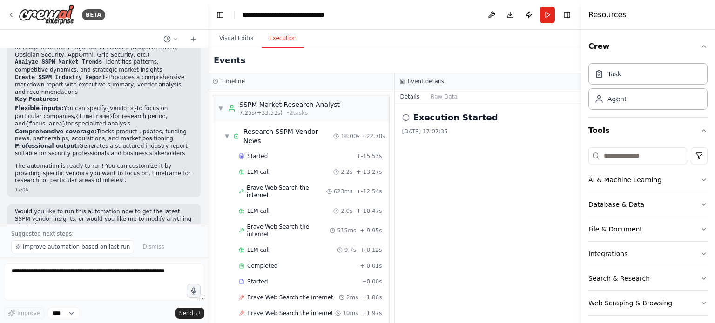
scroll to position [251, 0]
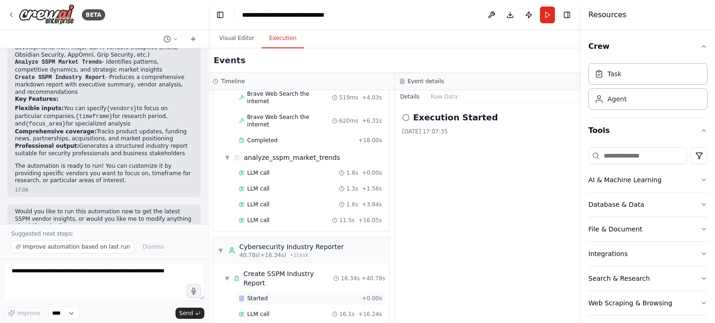
click at [275, 292] on div "Started + 0.00s" at bounding box center [310, 299] width 150 height 14
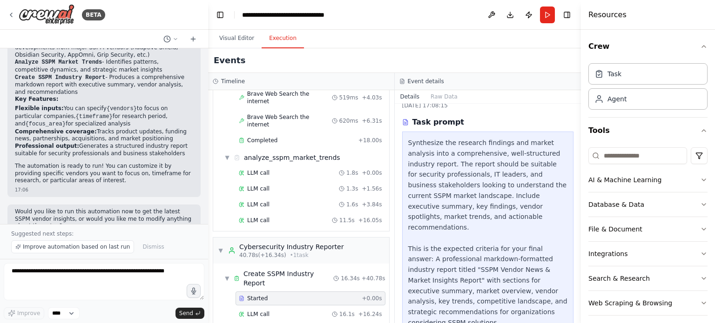
scroll to position [51, 0]
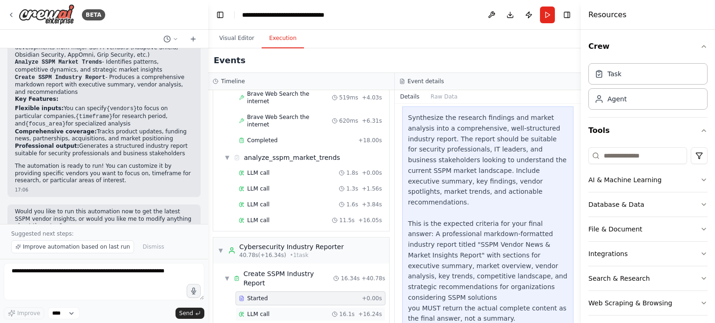
click at [298, 311] on div "LLM call 16.1s + 16.24s" at bounding box center [310, 314] width 143 height 7
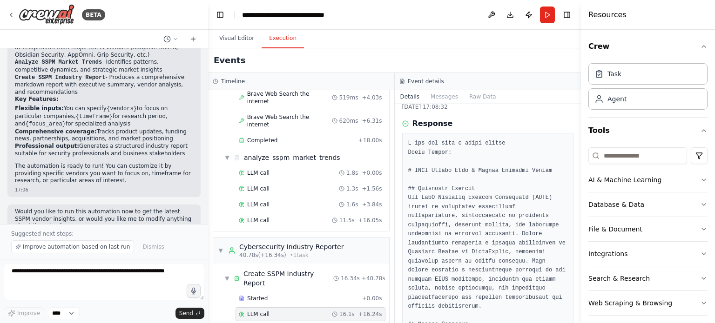
scroll to position [47, 0]
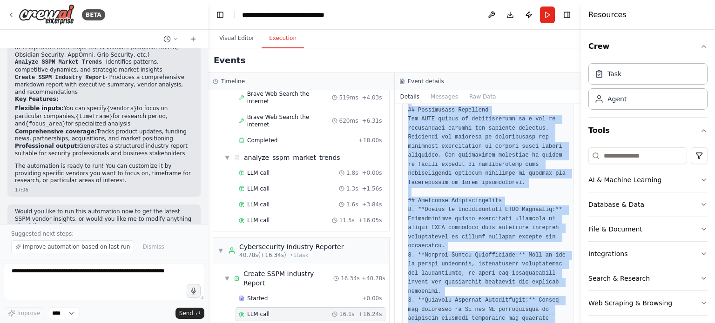
scroll to position [1242, 0]
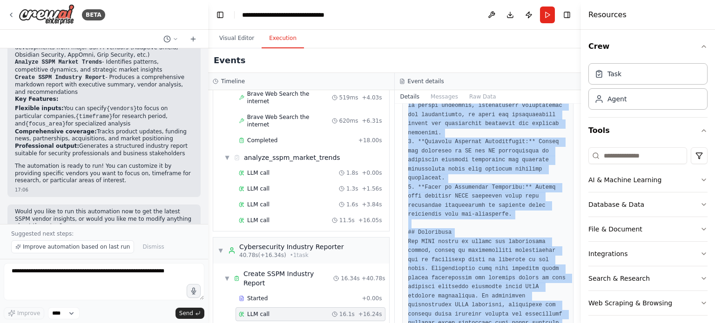
drag, startPoint x: 408, startPoint y: 121, endPoint x: 541, endPoint y: 275, distance: 204.2
copy pre "I now can give a great answer Final Answer: # SSPM Vendor News & Market Insight…"
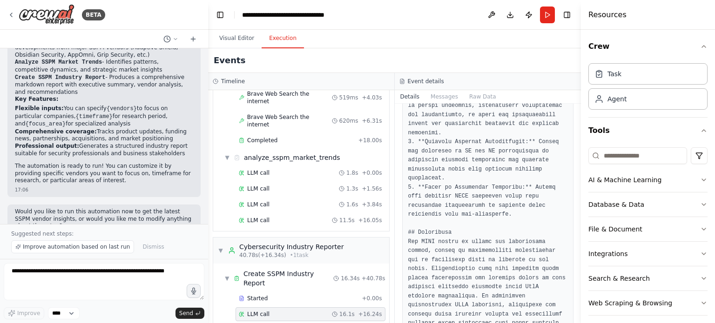
click at [445, 45] on div "Visual Editor Execution" at bounding box center [394, 39] width 373 height 19
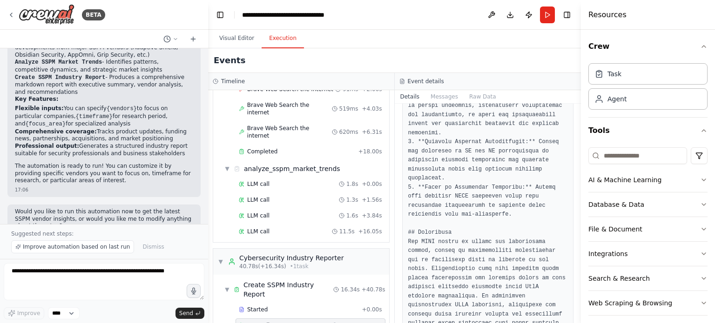
click at [445, 57] on div "Events" at bounding box center [394, 60] width 373 height 25
click at [398, 54] on div "Events" at bounding box center [394, 60] width 373 height 25
click at [230, 43] on button "Visual Editor" at bounding box center [237, 39] width 50 height 20
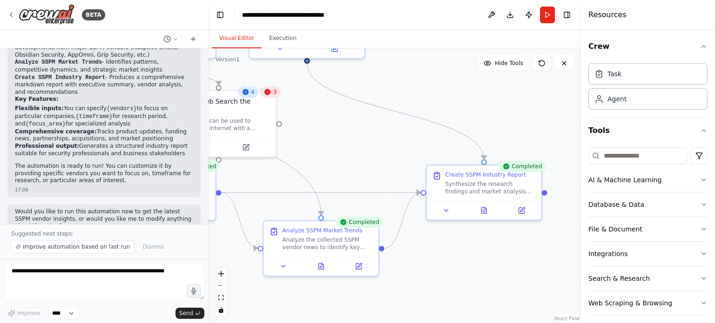
drag, startPoint x: 333, startPoint y: 185, endPoint x: 349, endPoint y: 180, distance: 16.5
click at [349, 180] on div ".deletable-edge-delete-btn { width: 20px; height: 20px; border: 0px solid #ffff…" at bounding box center [394, 185] width 373 height 275
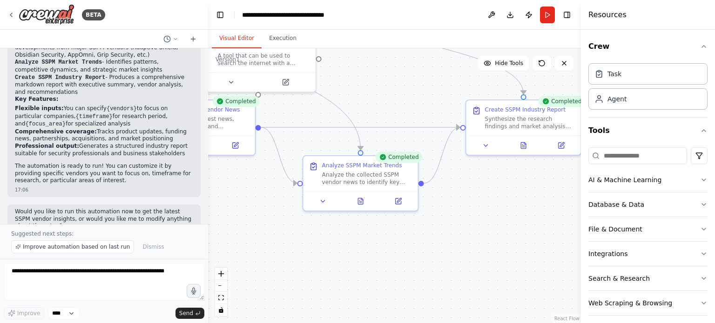
drag, startPoint x: 419, startPoint y: 263, endPoint x: 462, endPoint y: 194, distance: 81.5
click at [463, 192] on div ".deletable-edge-delete-btn { width: 20px; height: 20px; border: 0px solid #ffff…" at bounding box center [394, 185] width 373 height 275
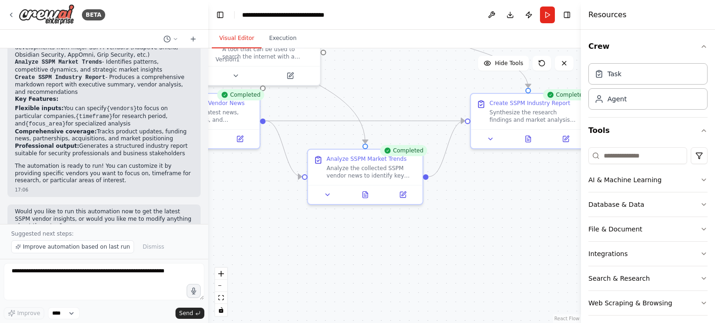
click at [417, 249] on div ".deletable-edge-delete-btn { width: 20px; height: 20px; border: 0px solid #ffff…" at bounding box center [394, 185] width 373 height 275
drag, startPoint x: 417, startPoint y: 249, endPoint x: 367, endPoint y: 274, distance: 55.6
click at [367, 274] on div ".deletable-edge-delete-btn { width: 20px; height: 20px; border: 0px solid #ffff…" at bounding box center [394, 185] width 373 height 275
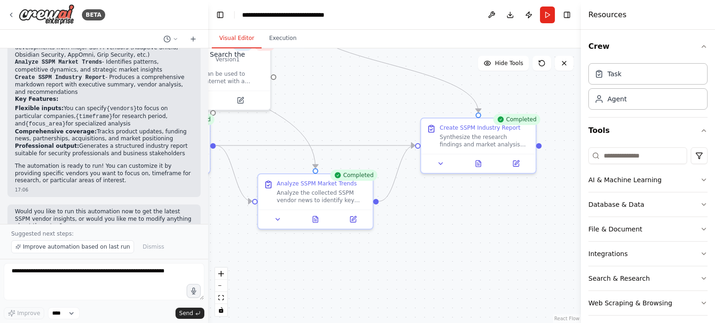
drag, startPoint x: 402, startPoint y: 264, endPoint x: 415, endPoint y: 255, distance: 16.4
click at [415, 255] on div ".deletable-edge-delete-btn { width: 20px; height: 20px; border: 0px solid #ffff…" at bounding box center [394, 185] width 373 height 275
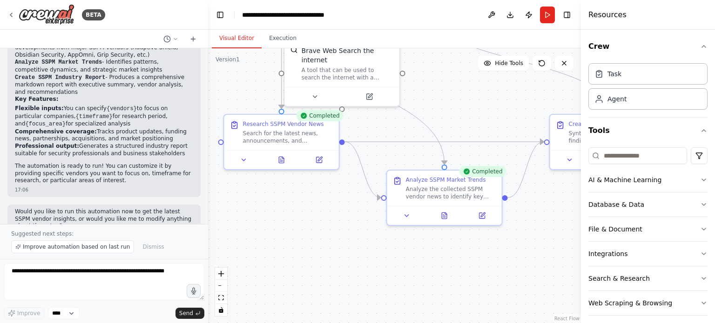
drag, startPoint x: 348, startPoint y: 267, endPoint x: 438, endPoint y: 277, distance: 90.3
click at [459, 277] on div ".deletable-edge-delete-btn { width: 20px; height: 20px; border: 0px solid #ffff…" at bounding box center [394, 185] width 373 height 275
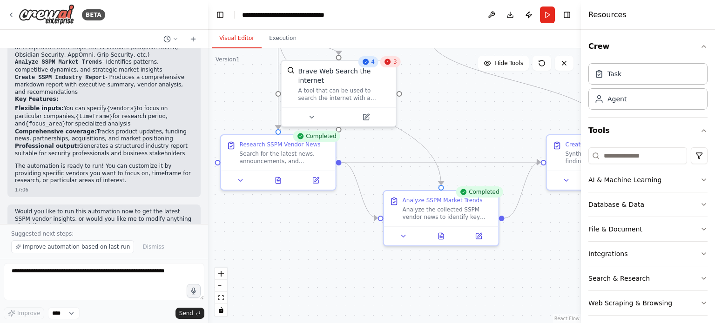
drag, startPoint x: 315, startPoint y: 232, endPoint x: 318, endPoint y: 288, distance: 56.0
click at [294, 322] on div ".deletable-edge-delete-btn { width: 20px; height: 20px; border: 0px solid #ffff…" at bounding box center [394, 185] width 373 height 275
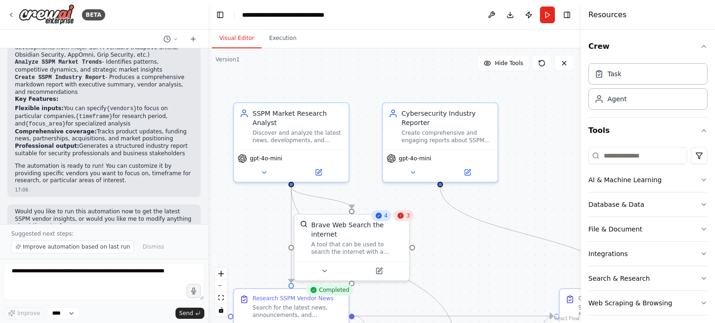
drag, startPoint x: 416, startPoint y: 198, endPoint x: 448, endPoint y: 275, distance: 83.0
click at [448, 275] on div ".deletable-edge-delete-btn { width: 20px; height: 20px; border: 0px solid #ffff…" at bounding box center [394, 185] width 373 height 275
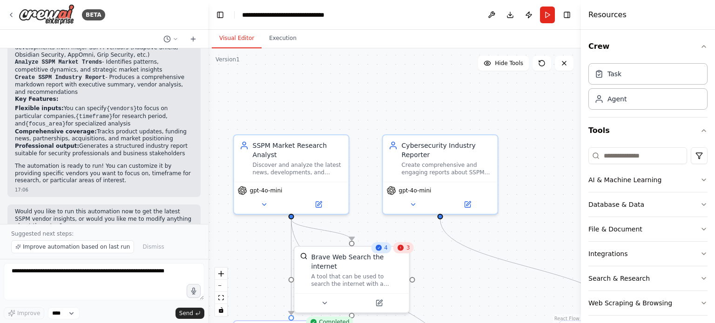
drag, startPoint x: 447, startPoint y: 236, endPoint x: 447, endPoint y: 268, distance: 32.1
click at [447, 268] on div ".deletable-edge-delete-btn { width: 20px; height: 20px; border: 0px solid #ffff…" at bounding box center [394, 185] width 373 height 275
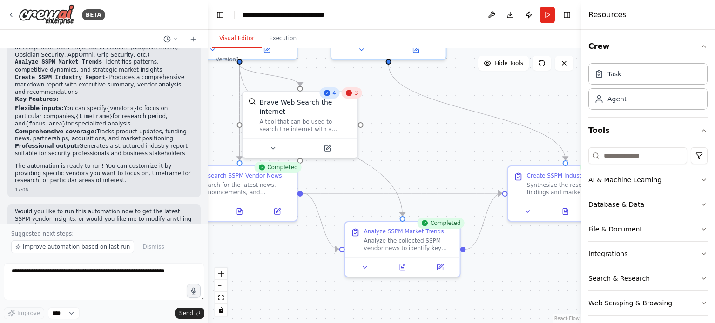
drag, startPoint x: 456, startPoint y: 275, endPoint x: 404, endPoint y: 120, distance: 163.8
click at [404, 120] on div ".deletable-edge-delete-btn { width: 20px; height: 20px; border: 0px solid #ffff…" at bounding box center [394, 185] width 373 height 275
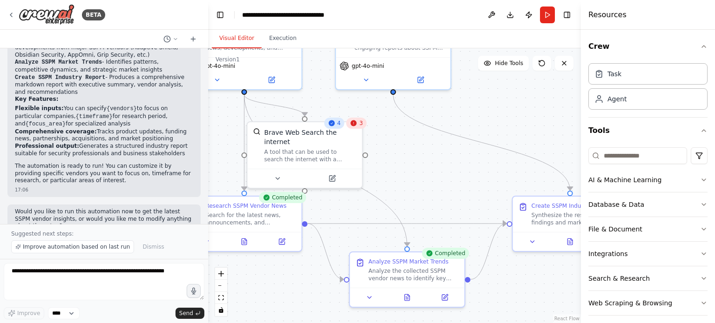
drag, startPoint x: 384, startPoint y: 131, endPoint x: 389, endPoint y: 161, distance: 30.6
click at [389, 161] on div ".deletable-edge-delete-btn { width: 20px; height: 20px; border: 0px solid #ffff…" at bounding box center [394, 185] width 373 height 275
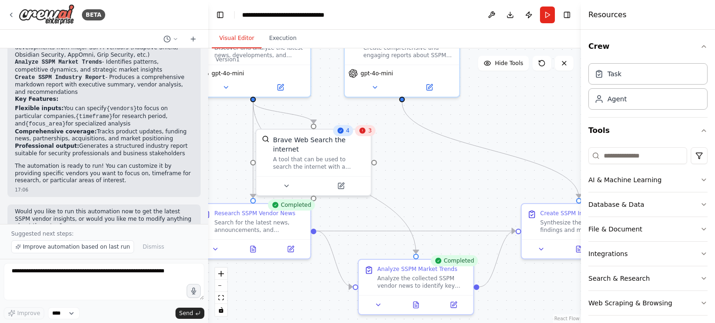
drag, startPoint x: 422, startPoint y: 178, endPoint x: 431, endPoint y: 189, distance: 14.2
click at [430, 186] on div ".deletable-edge-delete-btn { width: 20px; height: 20px; border: 0px solid #ffff…" at bounding box center [394, 185] width 373 height 275
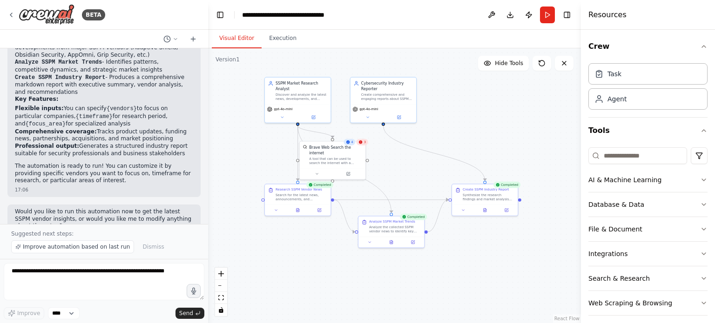
drag, startPoint x: 442, startPoint y: 176, endPoint x: 404, endPoint y: 167, distance: 38.8
click at [405, 167] on div ".deletable-edge-delete-btn { width: 20px; height: 20px; border: 0px solid #ffff…" at bounding box center [394, 185] width 373 height 275
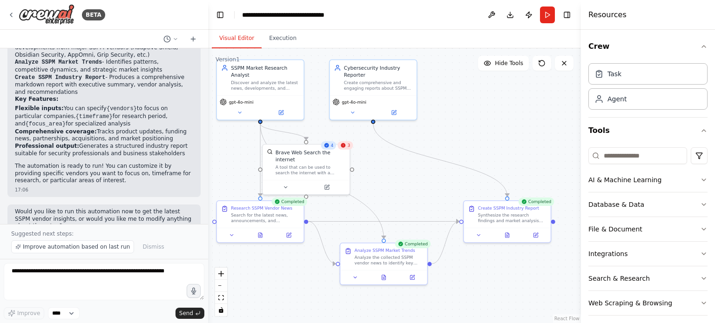
drag, startPoint x: 513, startPoint y: 140, endPoint x: 516, endPoint y: 162, distance: 22.1
click at [516, 162] on div ".deletable-edge-delete-btn { width: 20px; height: 20px; border: 0px solid #ffff…" at bounding box center [394, 185] width 373 height 275
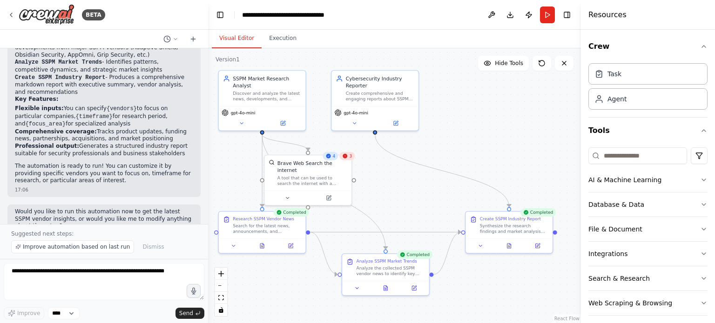
click at [464, 141] on div ".deletable-edge-delete-btn { width: 20px; height: 20px; border: 0px solid #ffff…" at bounding box center [394, 185] width 373 height 275
